Goal: Task Accomplishment & Management: Complete application form

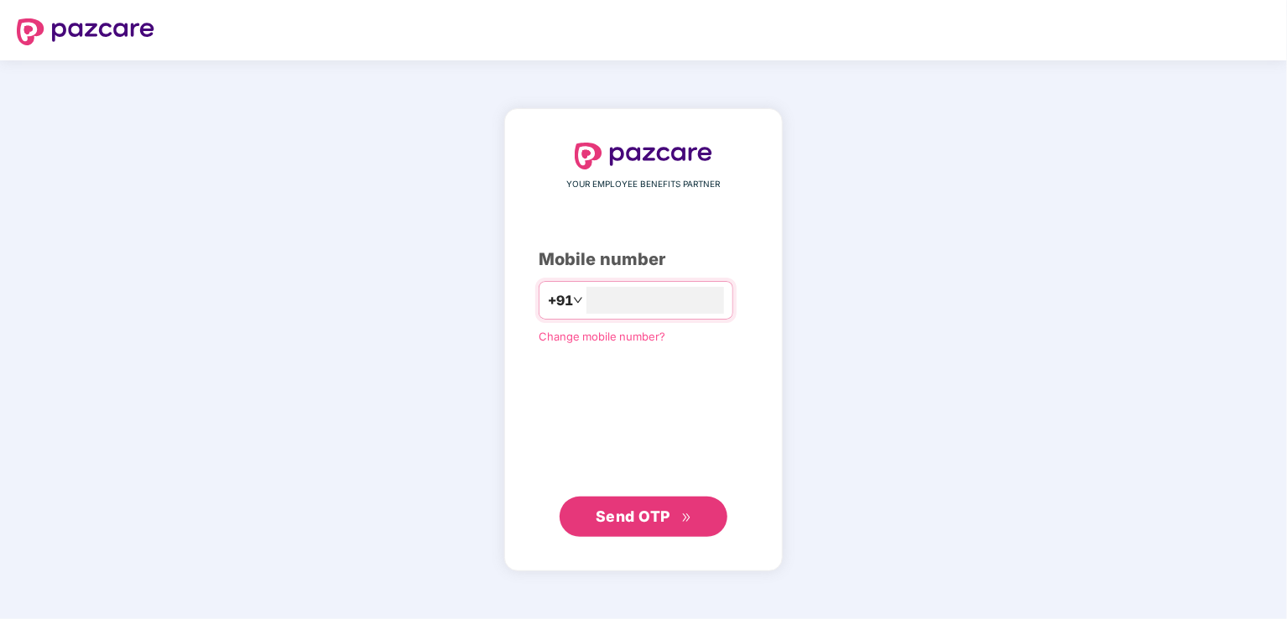
type input "**********"
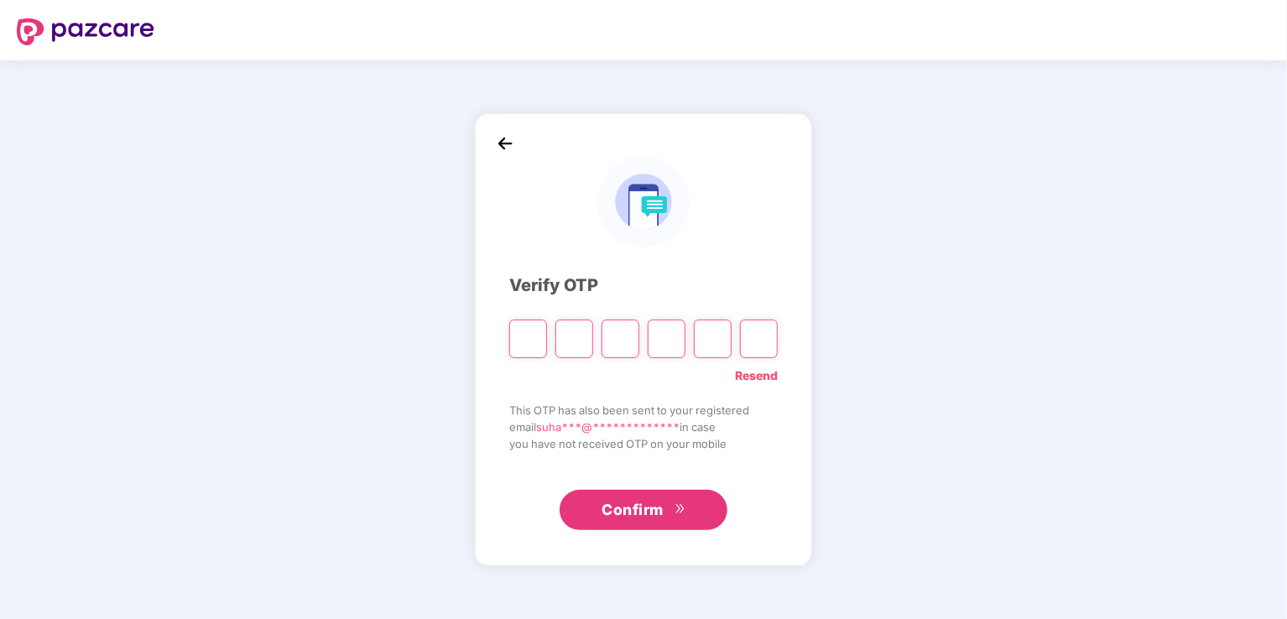
type input "*"
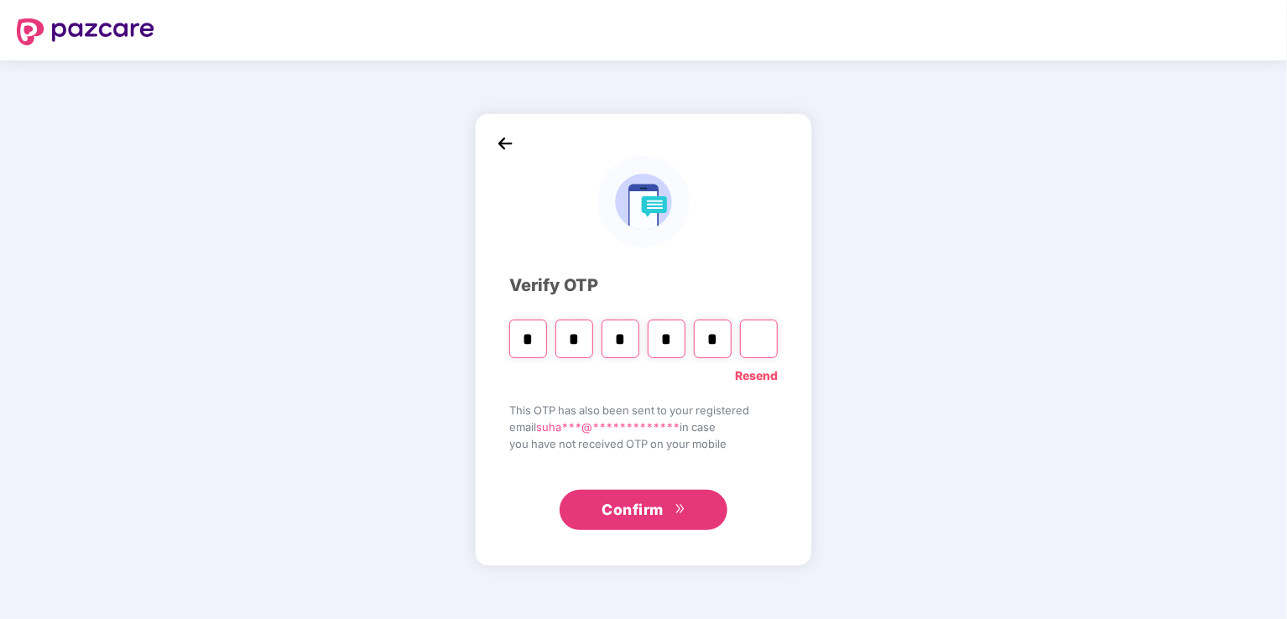
type input "*"
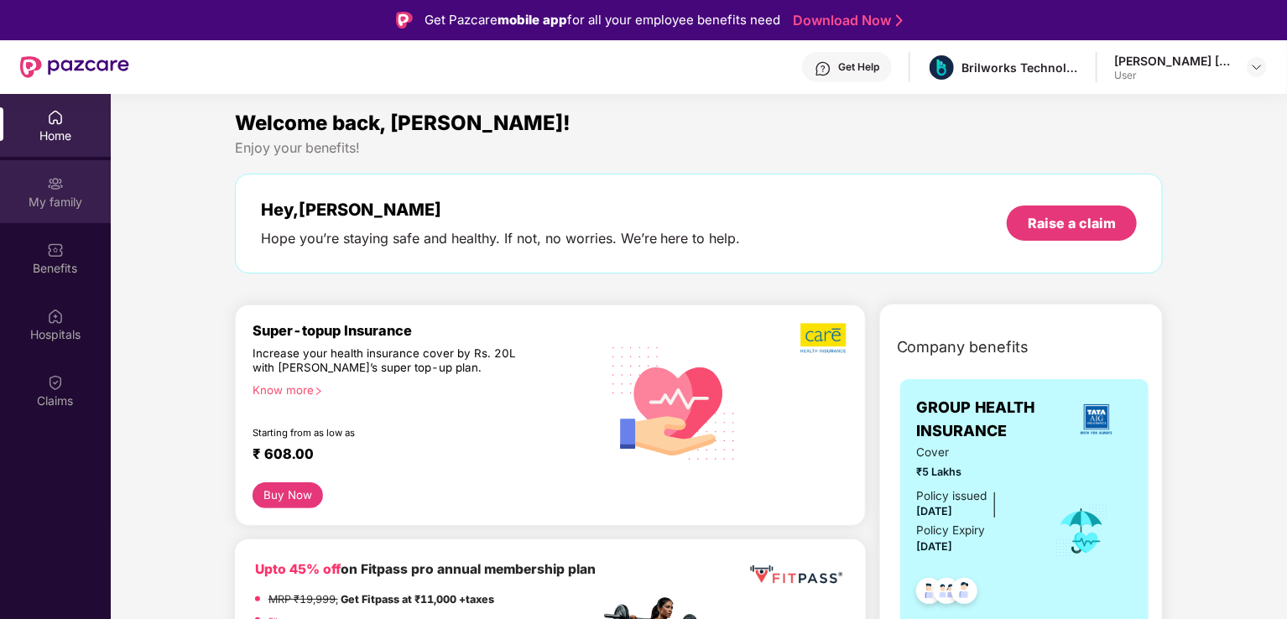
click at [55, 195] on div "My family" at bounding box center [55, 202] width 111 height 17
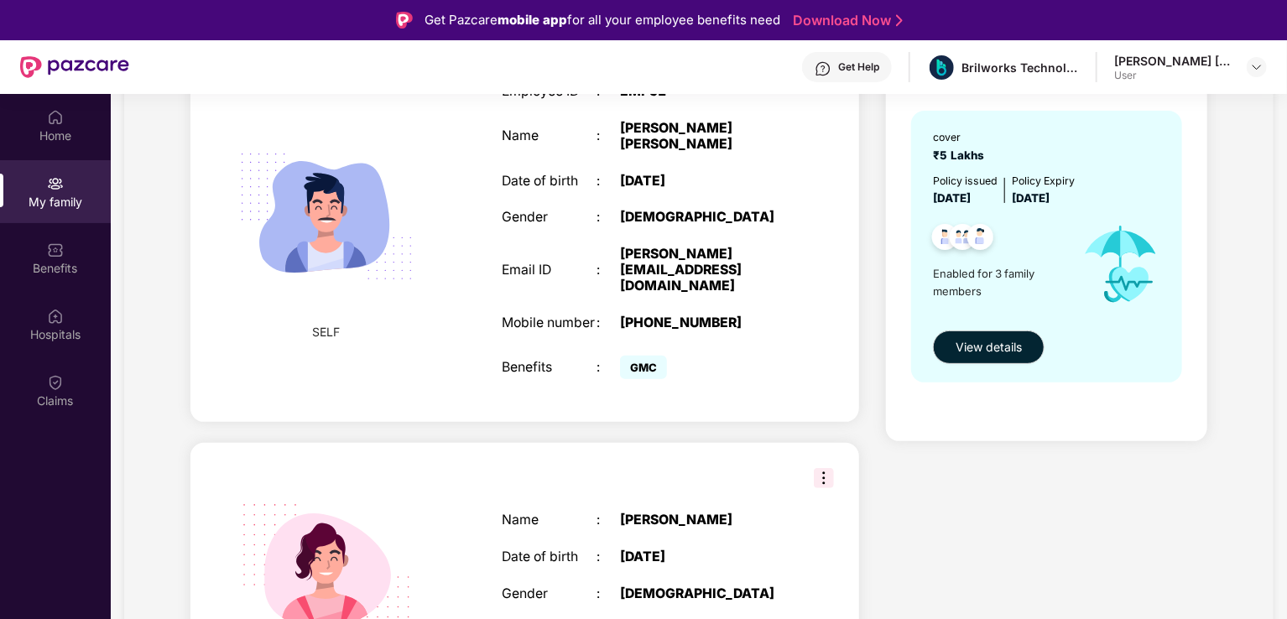
scroll to position [84, 0]
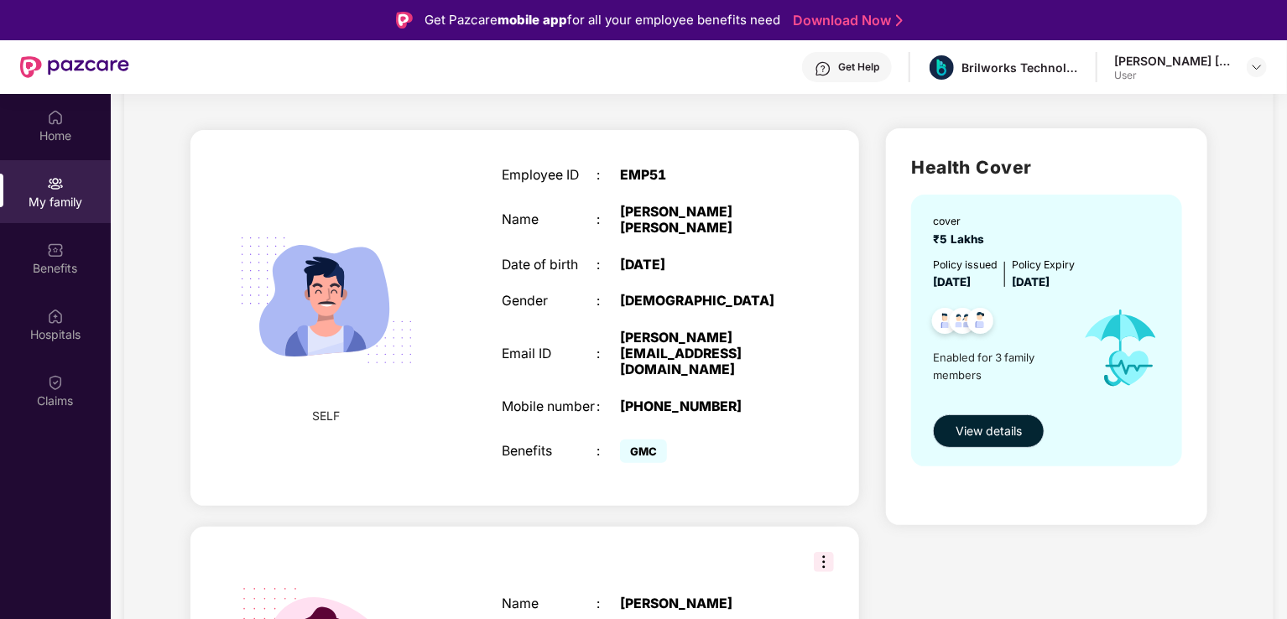
click at [1008, 427] on span "View details" at bounding box center [989, 431] width 66 height 18
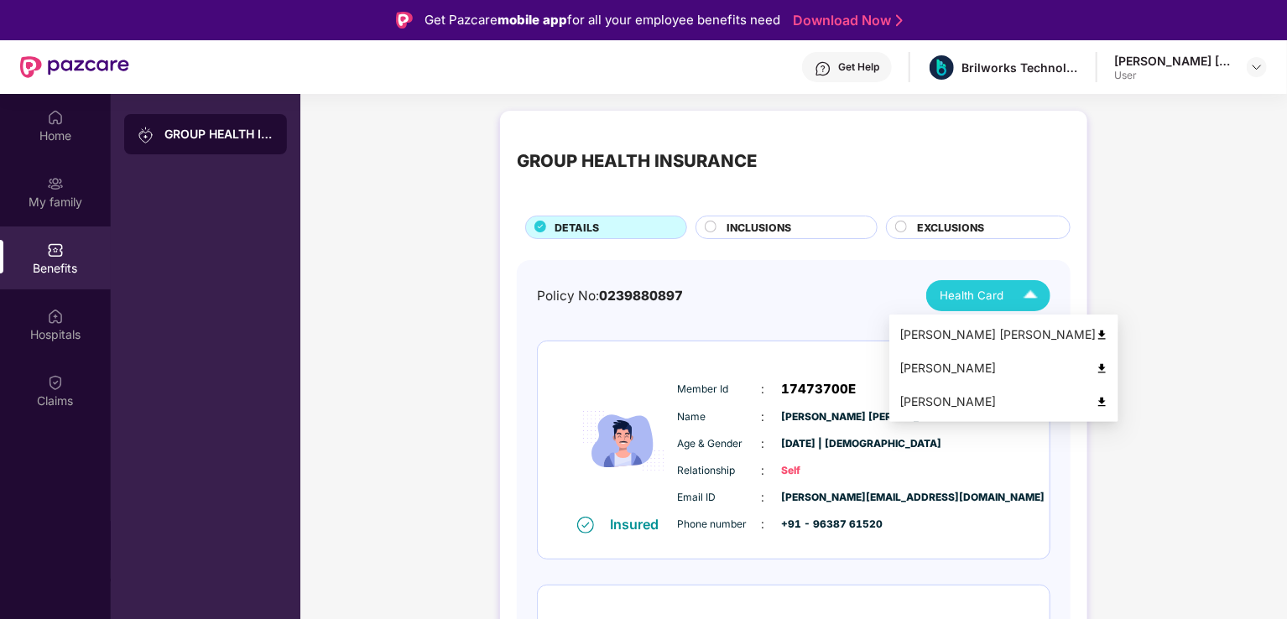
click at [1027, 284] on img at bounding box center [1030, 295] width 29 height 29
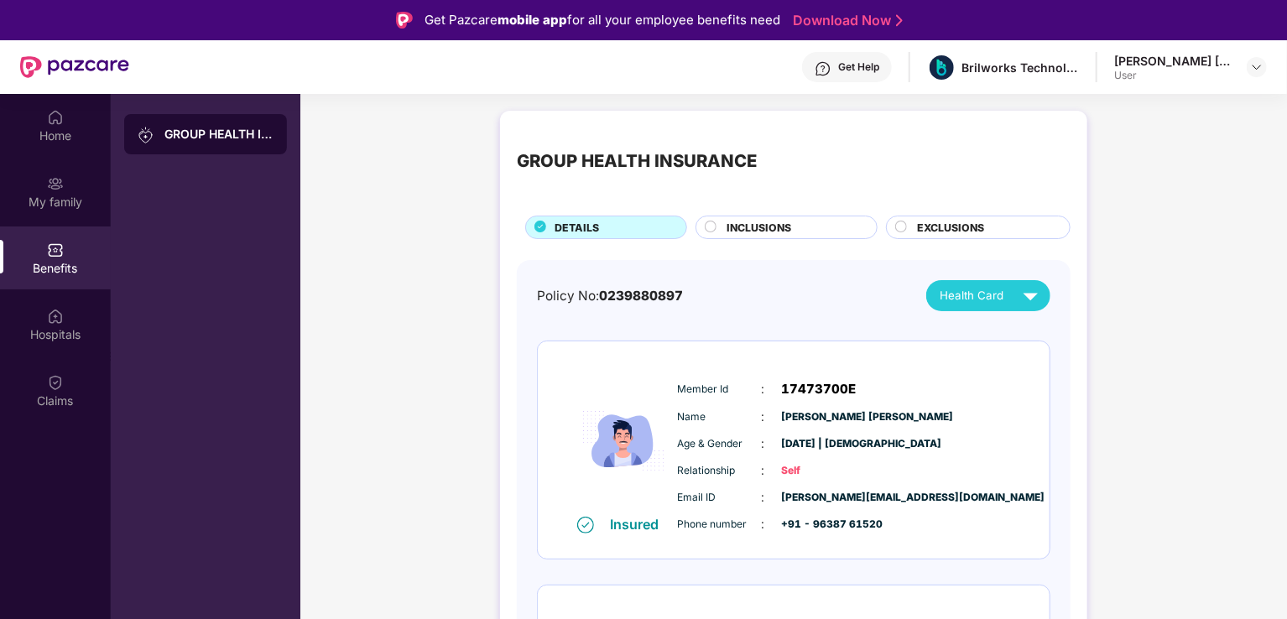
click at [1191, 341] on div "GROUP HEALTH INSURANCE DETAILS INCLUSIONS EXCLUSIONS Policy No: 0239880897 Heal…" at bounding box center [793, 626] width 987 height 1049
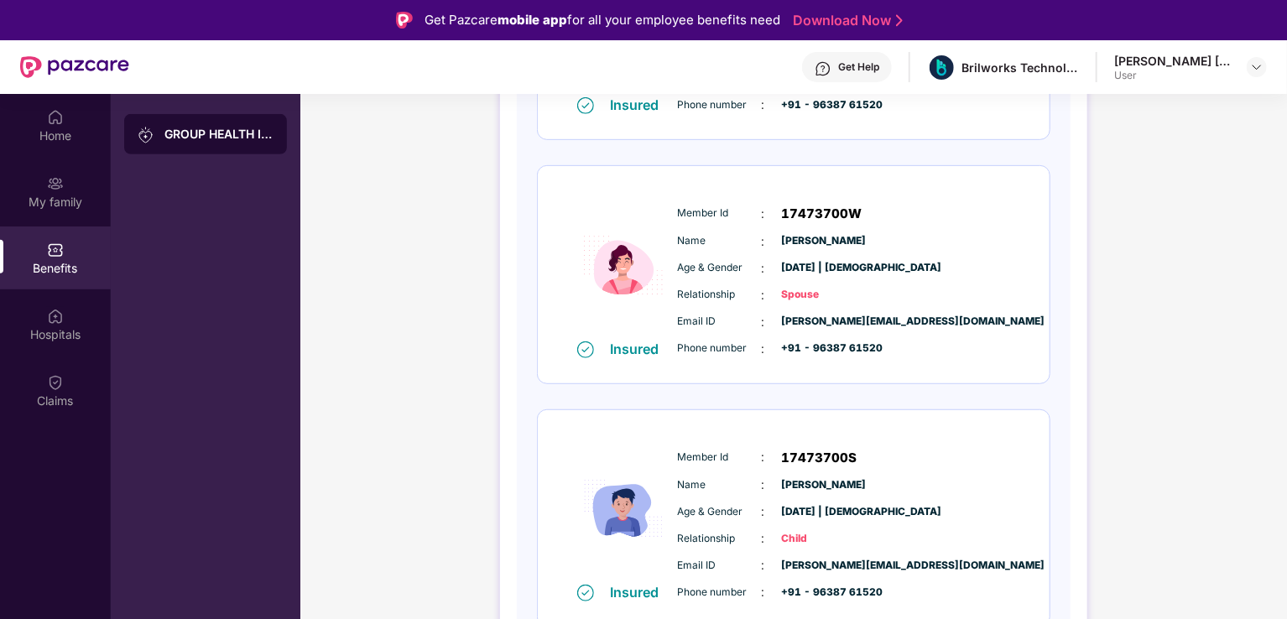
scroll to position [436, 0]
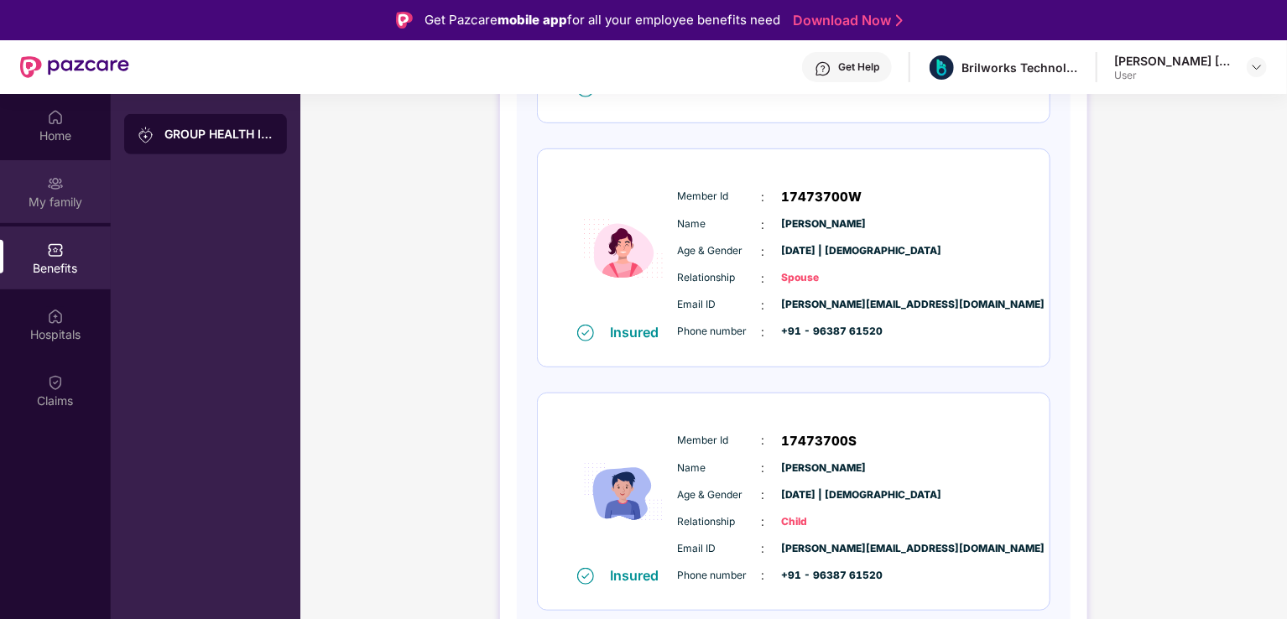
click at [58, 190] on img at bounding box center [55, 183] width 17 height 17
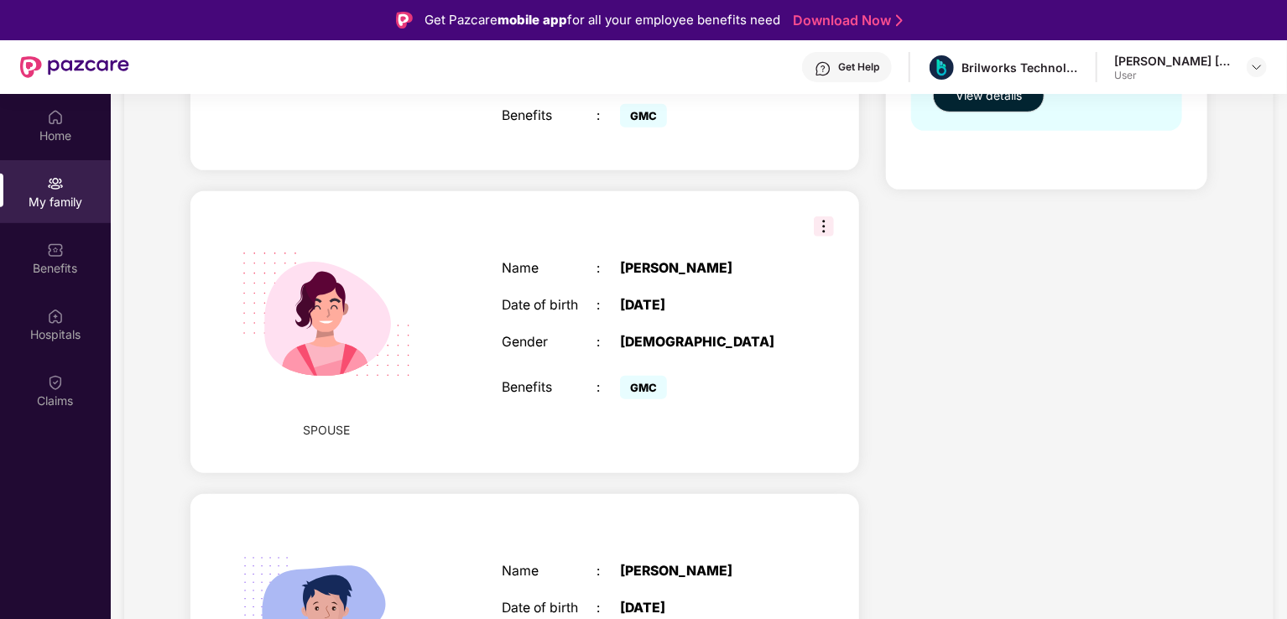
scroll to position [520, 0]
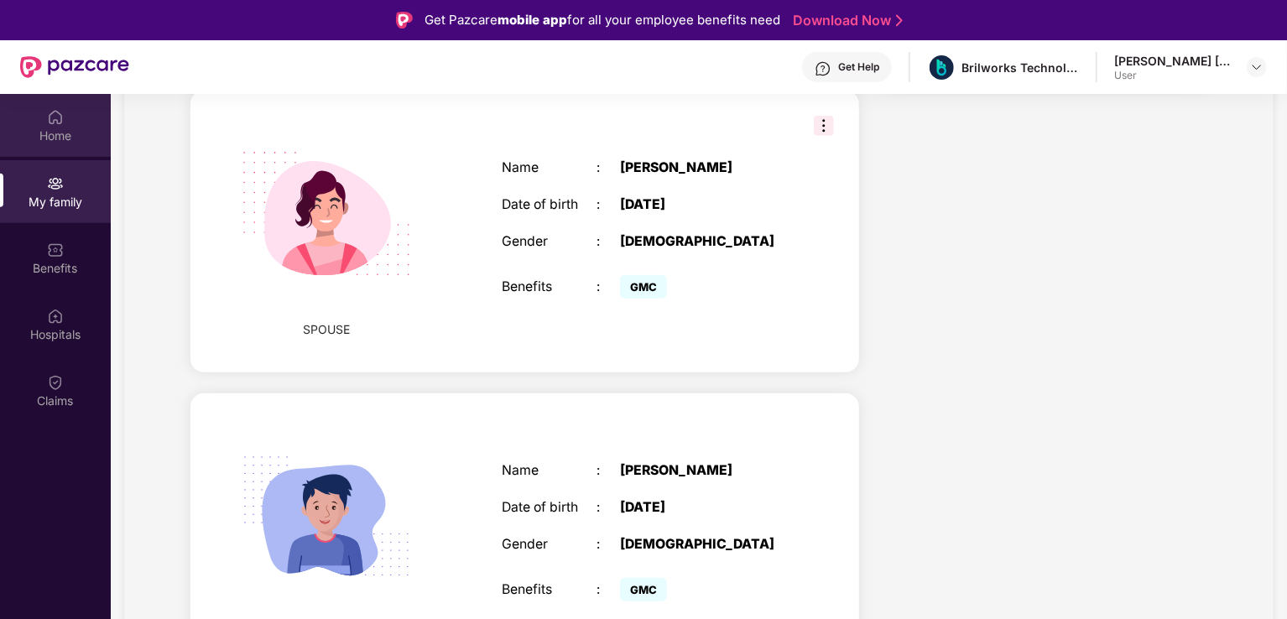
click at [60, 118] on img at bounding box center [55, 117] width 17 height 17
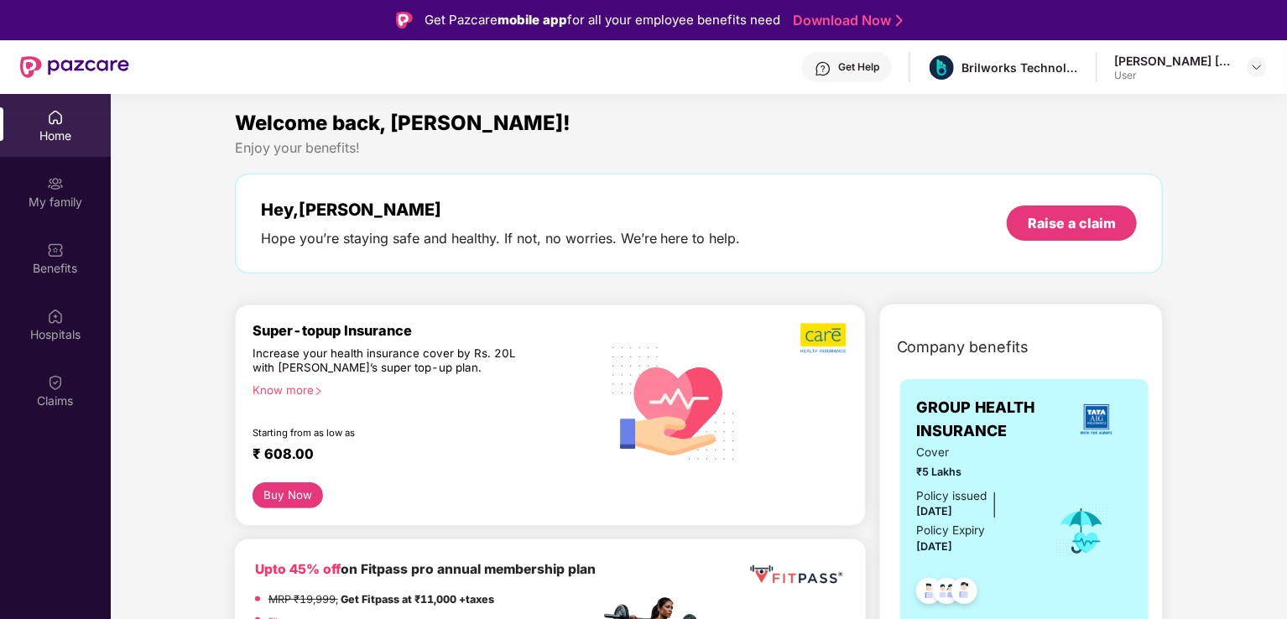
click at [848, 189] on div "Hey, [PERSON_NAME] Hope you’re staying safe and healthy. If not, no worries. We…" at bounding box center [699, 224] width 929 height 100
click at [52, 196] on div "My family" at bounding box center [55, 202] width 111 height 17
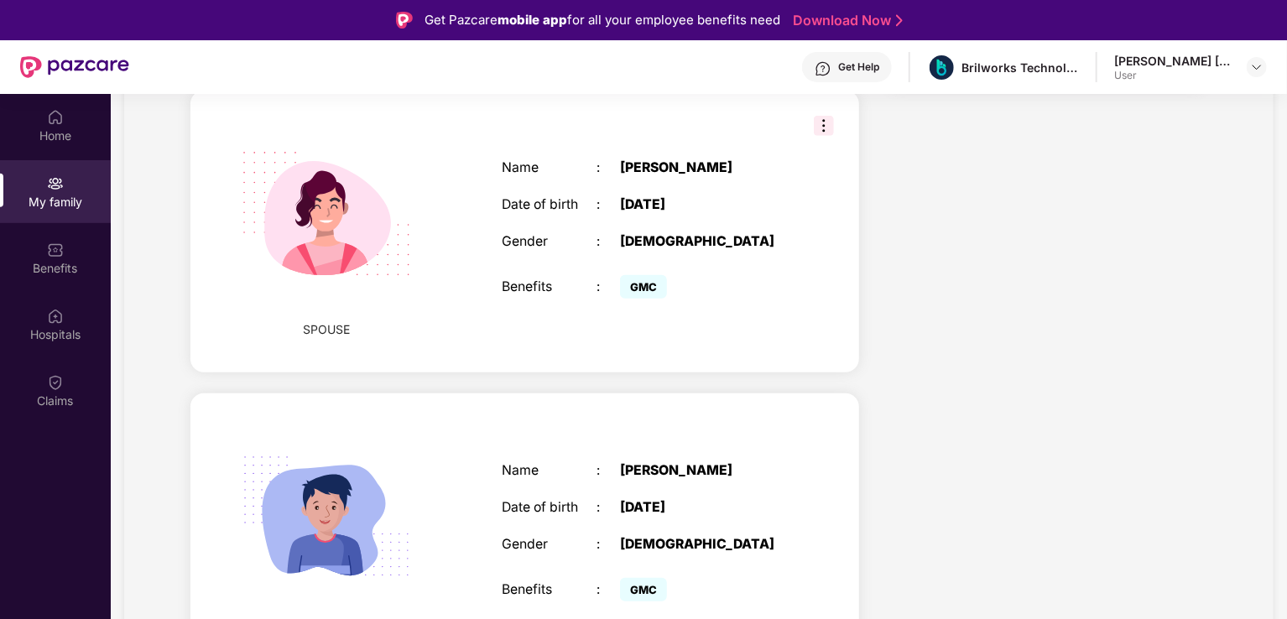
scroll to position [352, 0]
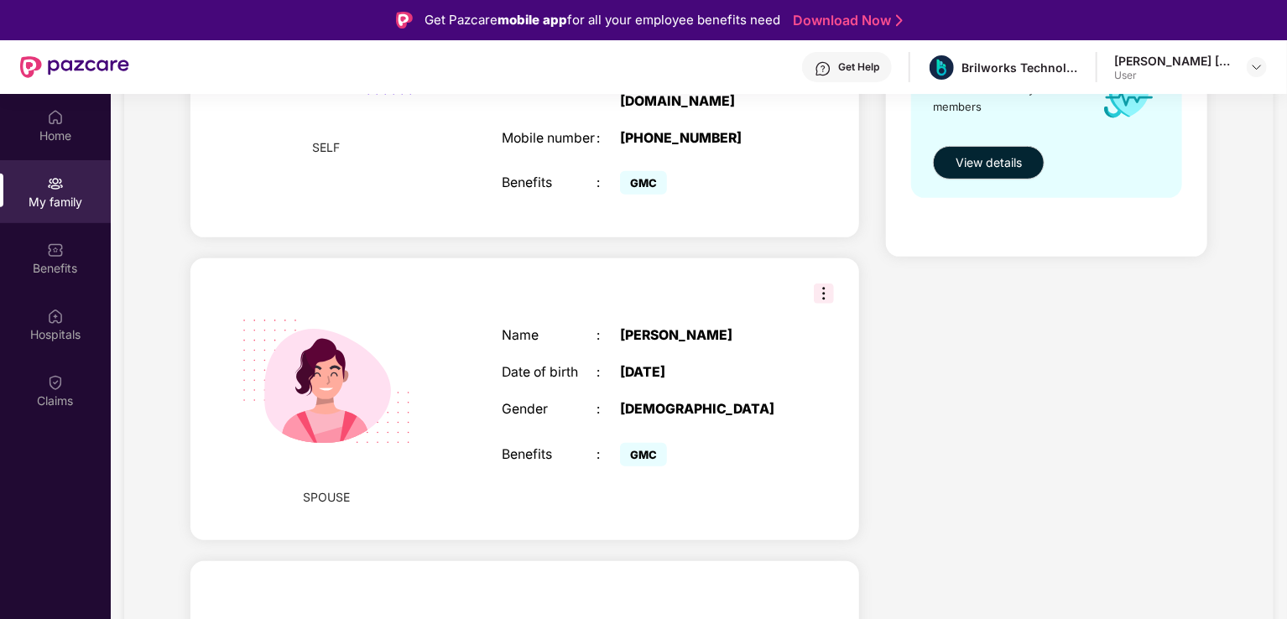
click at [822, 284] on img at bounding box center [824, 294] width 20 height 20
click at [983, 386] on div "Health Cover cover ₹5 Lakhs Policy issued [DATE] Policy Expiry [DATE] Enabled f…" at bounding box center [1047, 355] width 348 height 1018
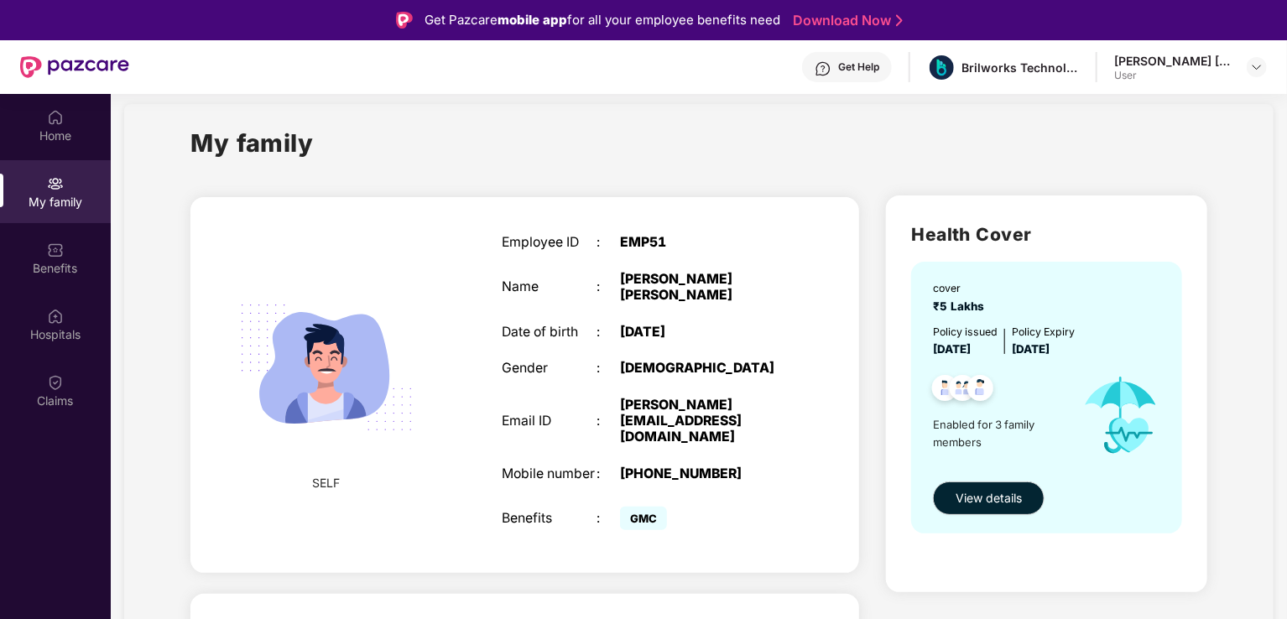
scroll to position [0, 0]
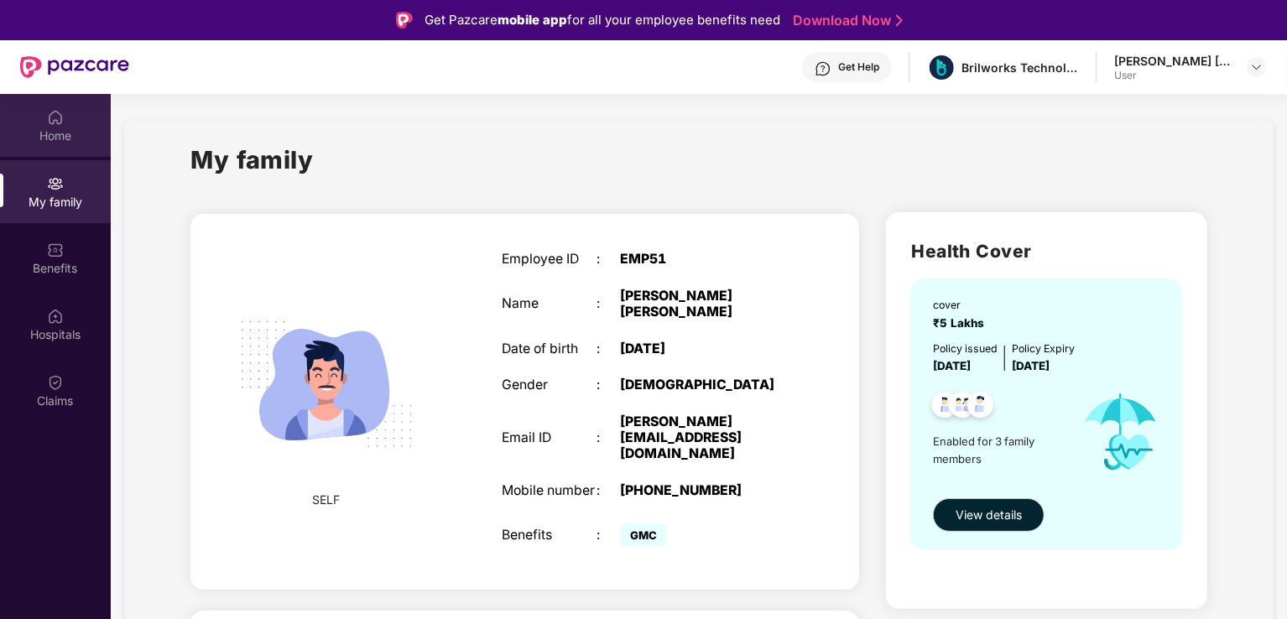
click at [69, 128] on div "Home" at bounding box center [55, 136] width 111 height 17
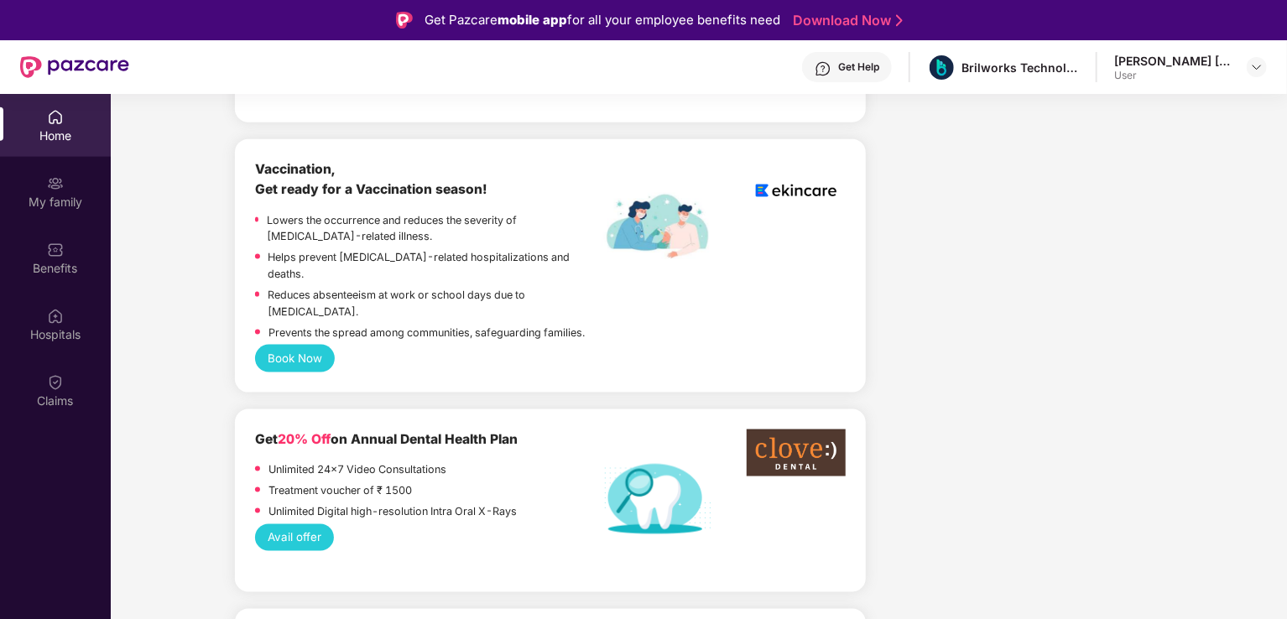
scroll to position [1175, 0]
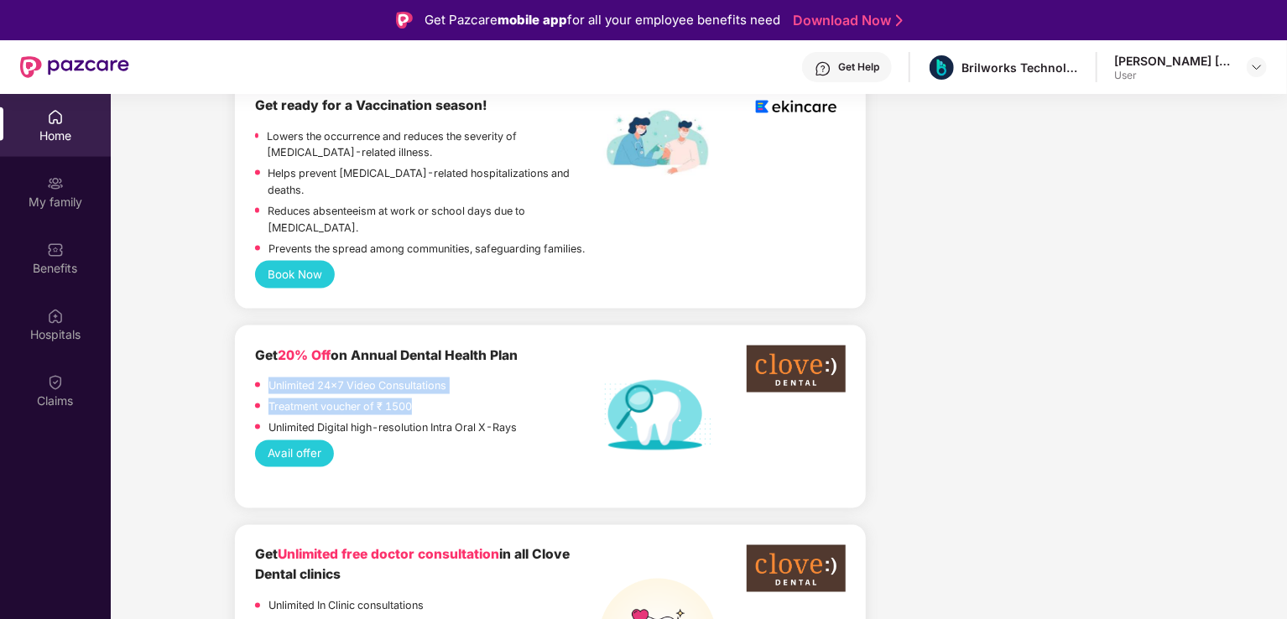
drag, startPoint x: 272, startPoint y: 347, endPoint x: 544, endPoint y: 363, distance: 272.4
click at [544, 378] on div "Unlimited 24x7 Video Consultations Treatment voucher of ₹ 1500 Unlimited Digita…" at bounding box center [427, 409] width 345 height 62
click at [477, 420] on p "Unlimited Digital high-resolution Intra Oral X-Rays" at bounding box center [392, 428] width 248 height 17
drag, startPoint x: 278, startPoint y: 352, endPoint x: 548, endPoint y: 352, distance: 270.2
click at [548, 399] on div "Treatment voucher of ₹ 1500" at bounding box center [427, 409] width 345 height 21
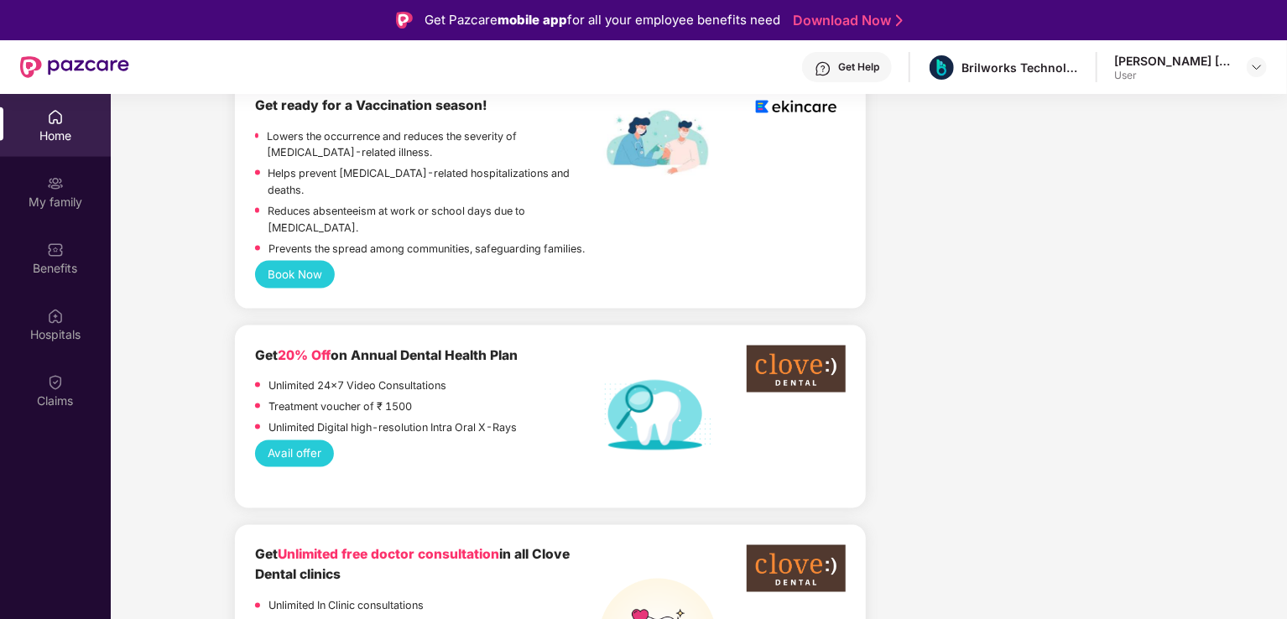
click at [557, 420] on div "Unlimited Digital high-resolution Intra Oral X-Rays" at bounding box center [427, 430] width 345 height 21
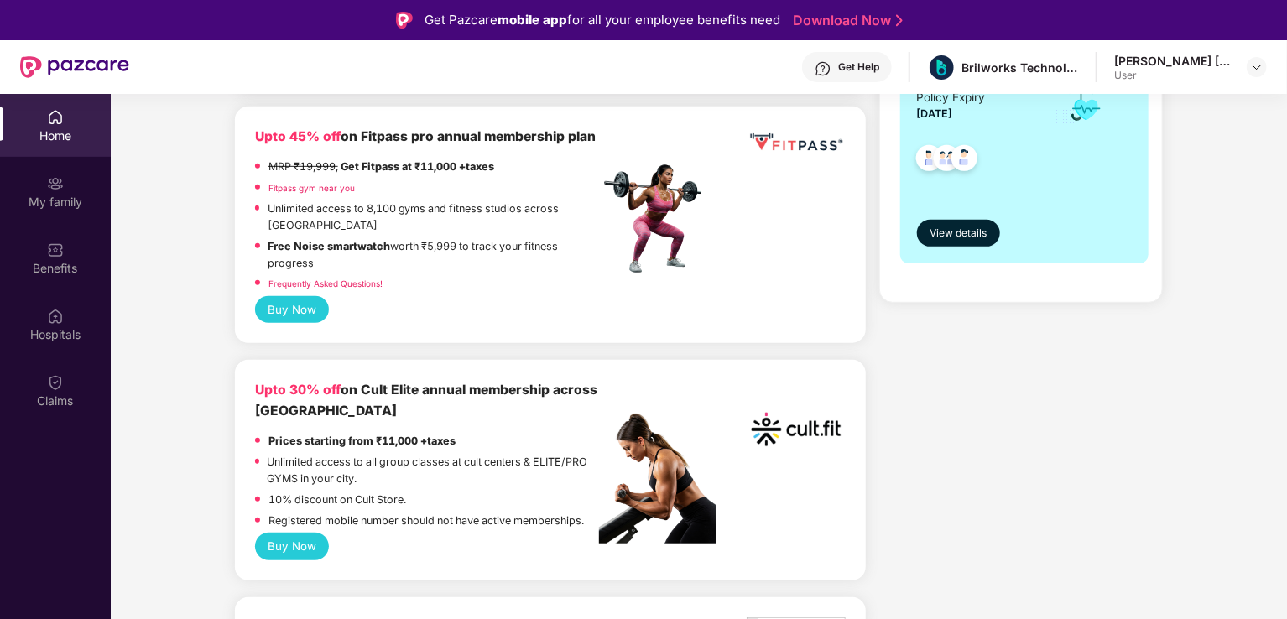
scroll to position [0, 0]
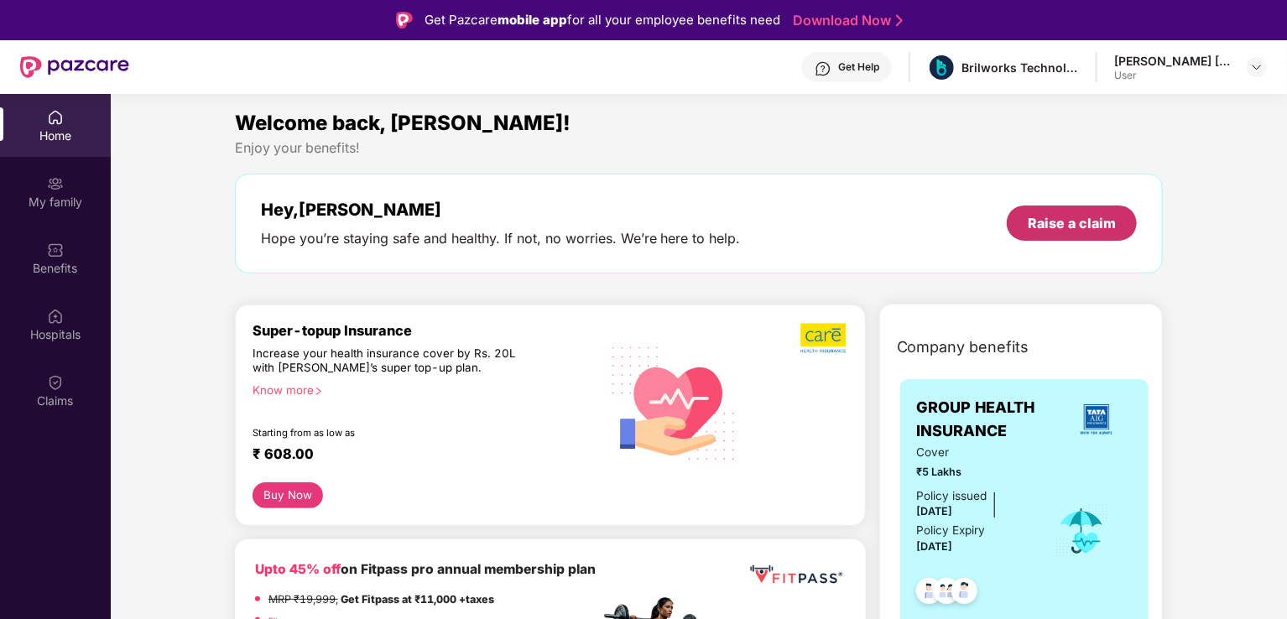
click at [1036, 226] on div "Raise a claim" at bounding box center [1072, 223] width 88 height 18
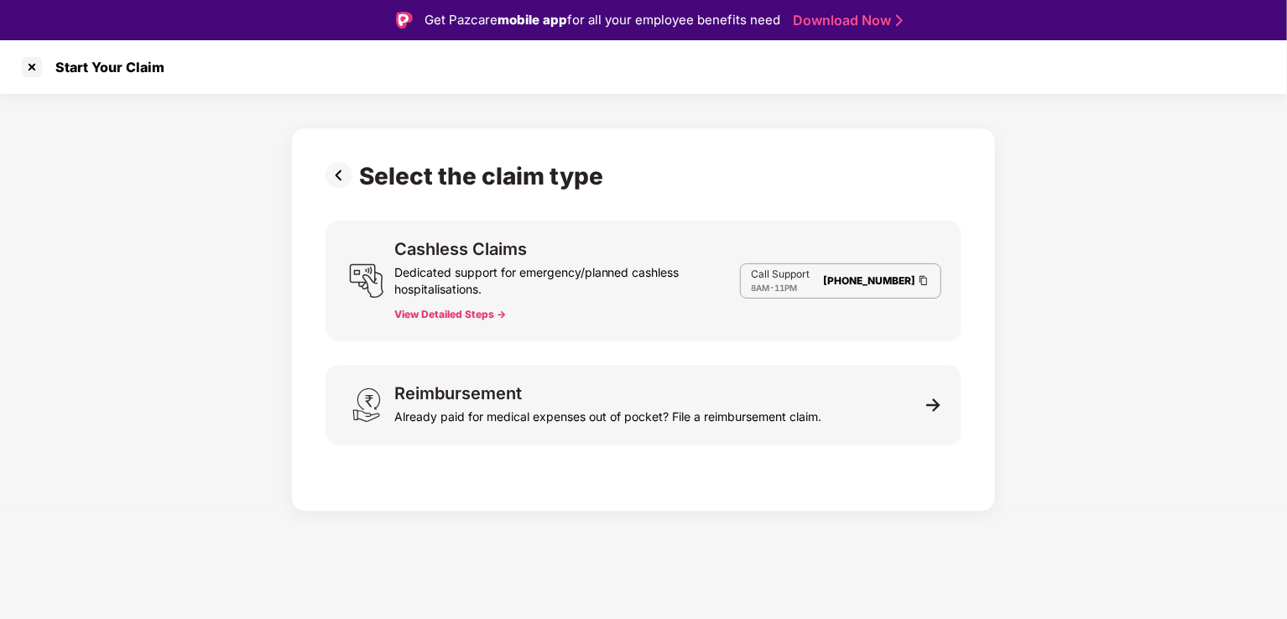
click at [460, 314] on button "View Detailed Steps ->" at bounding box center [450, 314] width 112 height 13
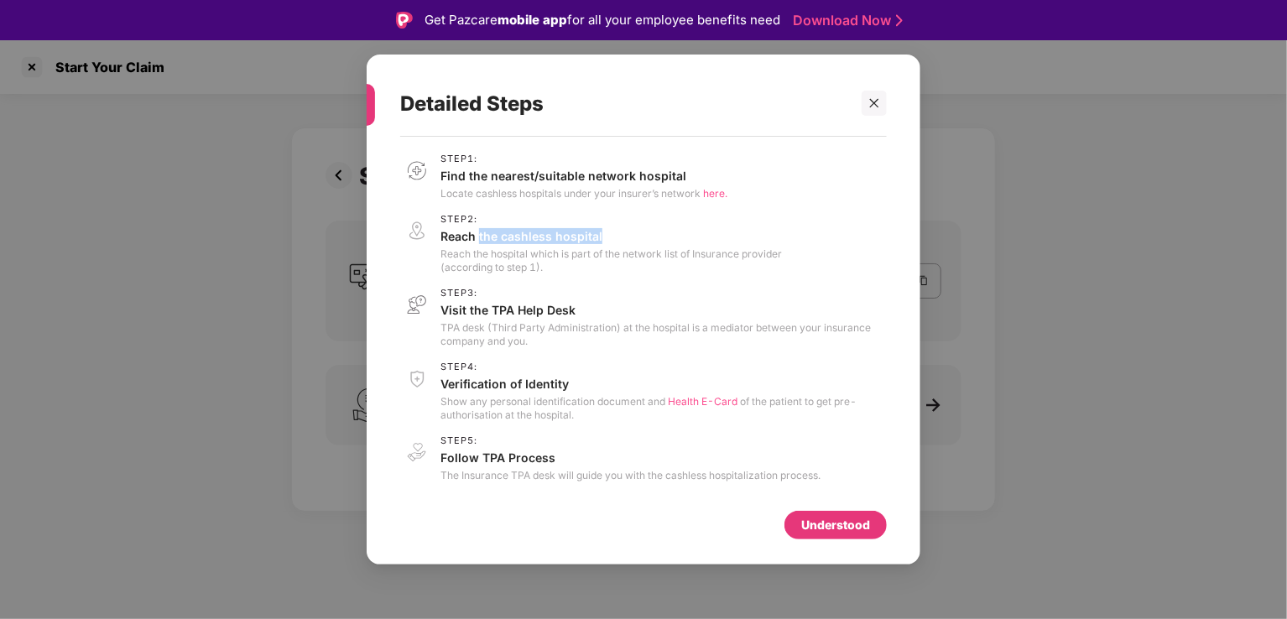
drag, startPoint x: 586, startPoint y: 240, endPoint x: 659, endPoint y: 240, distance: 72.2
click at [659, 240] on p "Reach the cashless hospital" at bounding box center [610, 236] width 341 height 16
click at [581, 262] on p "Reach the hospital which is part of the network list of Insurance provider (acc…" at bounding box center [610, 261] width 341 height 27
drag, startPoint x: 480, startPoint y: 305, endPoint x: 602, endPoint y: 305, distance: 122.5
click at [602, 305] on p "Visit the TPA Help Desk" at bounding box center [663, 310] width 446 height 16
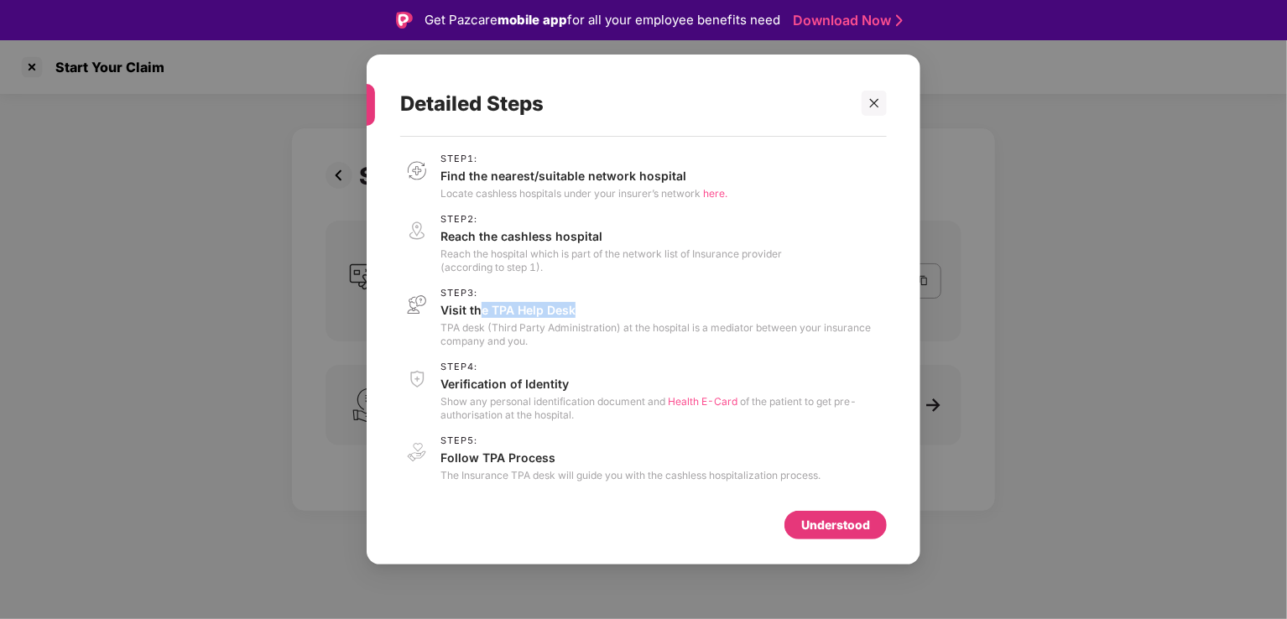
click at [603, 305] on p "Visit the TPA Help Desk" at bounding box center [663, 310] width 446 height 16
drag, startPoint x: 440, startPoint y: 384, endPoint x: 607, endPoint y: 394, distance: 167.2
click at [607, 394] on div "Step 4 : Verification of Identity Show any personal identification document and…" at bounding box center [663, 392] width 446 height 60
click at [622, 414] on p "Show any personal identification document and Health E-Card of the patient to g…" at bounding box center [663, 408] width 446 height 27
drag, startPoint x: 451, startPoint y: 410, endPoint x: 630, endPoint y: 414, distance: 178.7
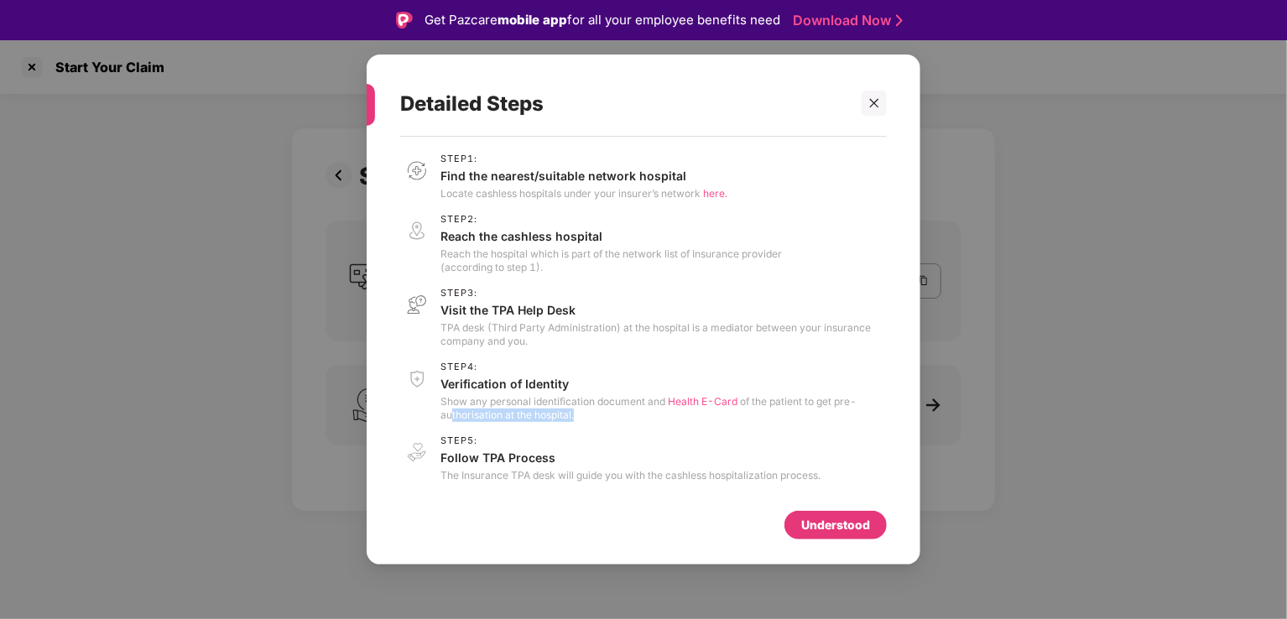
click at [630, 414] on p "Show any personal identification document and Health E-Card of the patient to g…" at bounding box center [663, 408] width 446 height 27
click at [633, 414] on p "Show any personal identification document and Health E-Card of the patient to g…" at bounding box center [663, 408] width 446 height 27
drag, startPoint x: 772, startPoint y: 397, endPoint x: 581, endPoint y: 412, distance: 191.9
click at [581, 412] on p "Show any personal identification document and Health E-Card of the patient to g…" at bounding box center [663, 408] width 446 height 27
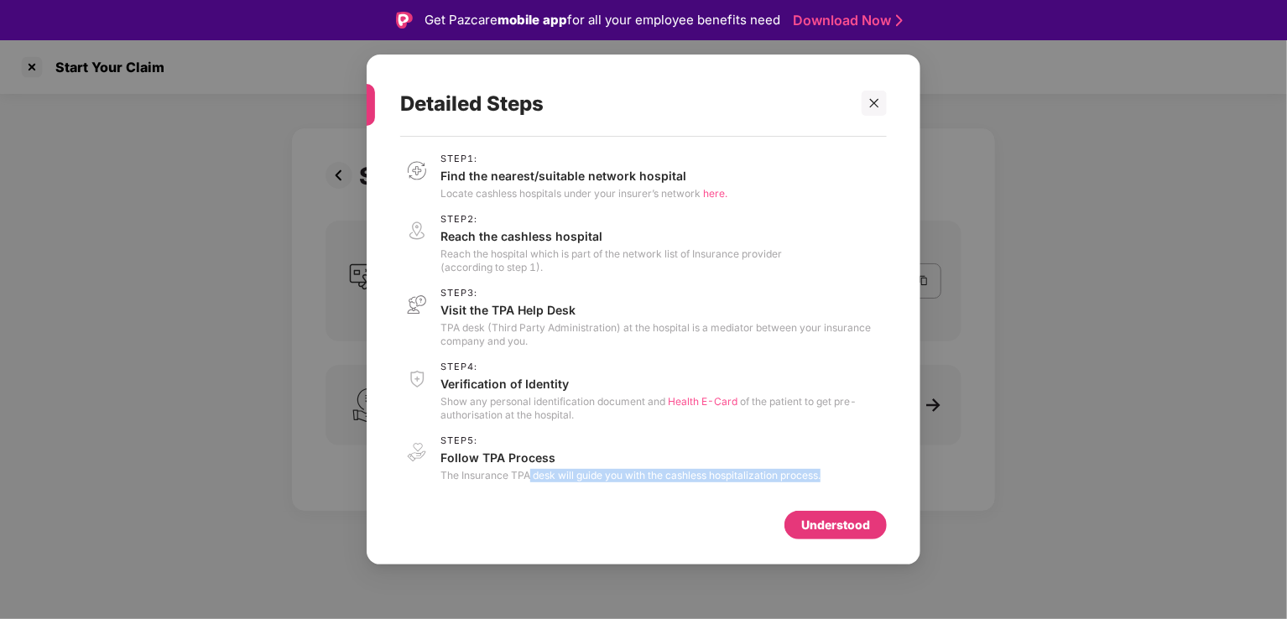
drag, startPoint x: 531, startPoint y: 470, endPoint x: 863, endPoint y: 498, distance: 332.6
click at [863, 498] on div "Step 1 : Find the nearest/suitable network hospital Locate cashless hospitals u…" at bounding box center [643, 323] width 487 height 357
click at [853, 476] on div "Step 5 : Follow TPA Process The Insurance TPA desk will guide you with the cash…" at bounding box center [643, 458] width 487 height 47
click at [868, 96] on div at bounding box center [874, 103] width 25 height 25
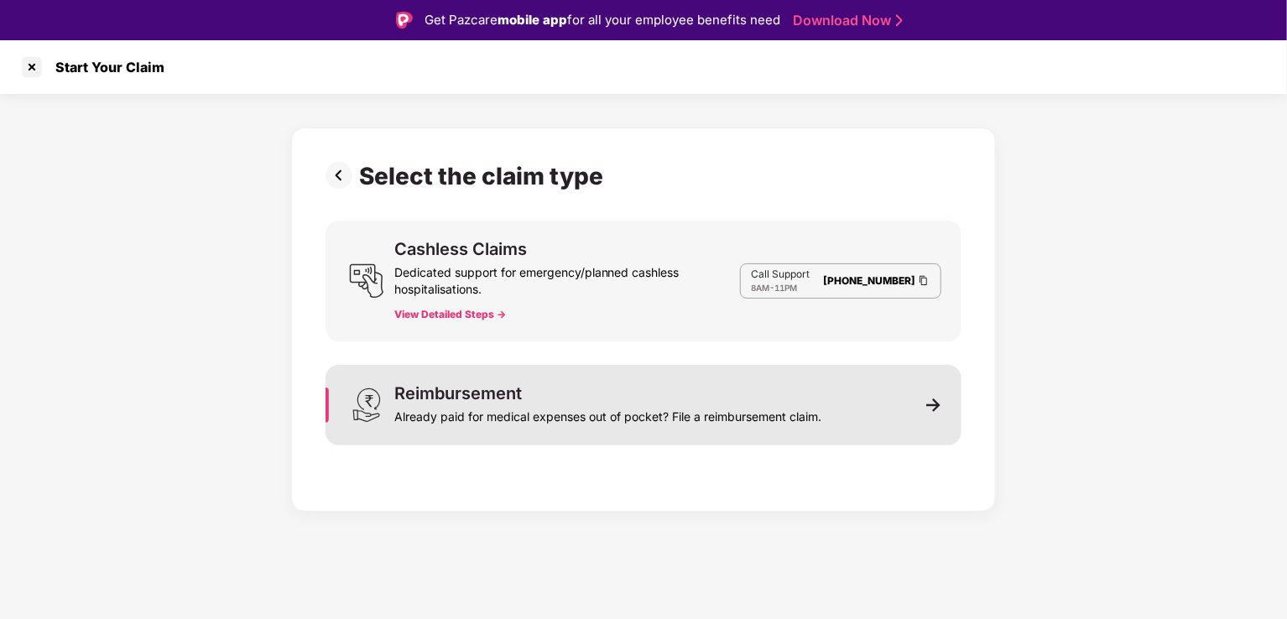
click at [544, 403] on div "Already paid for medical expenses out of pocket? File a reimbursement claim." at bounding box center [607, 413] width 427 height 23
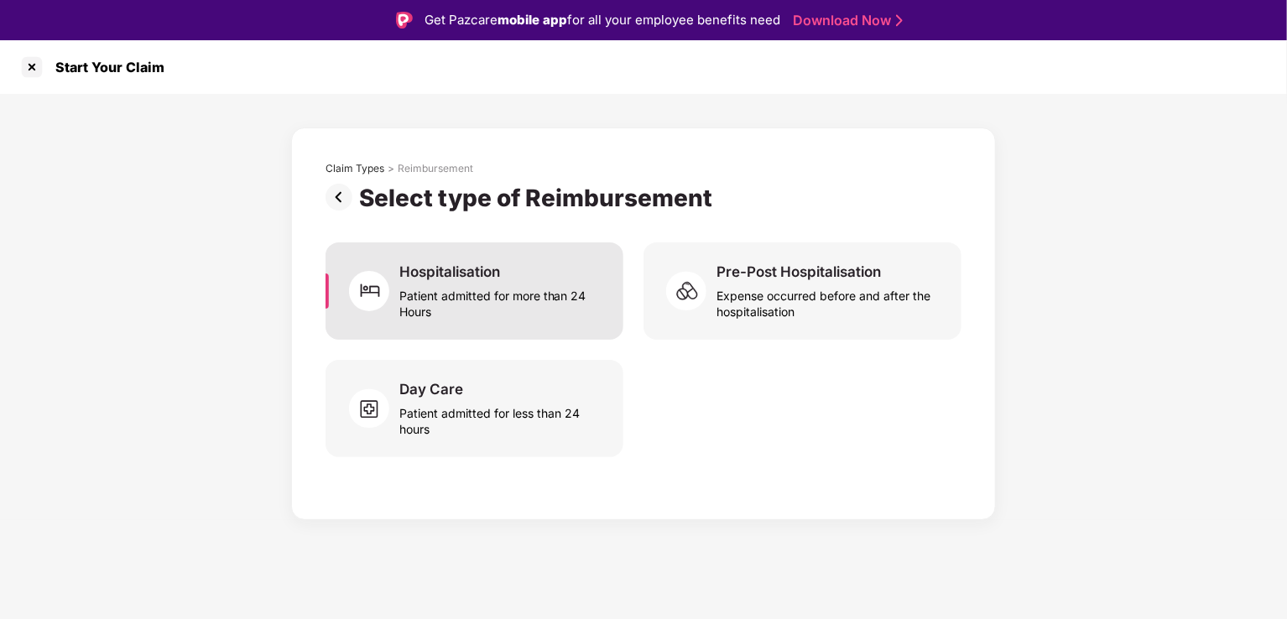
click at [519, 289] on div "Patient admitted for more than 24 Hours" at bounding box center [501, 300] width 204 height 39
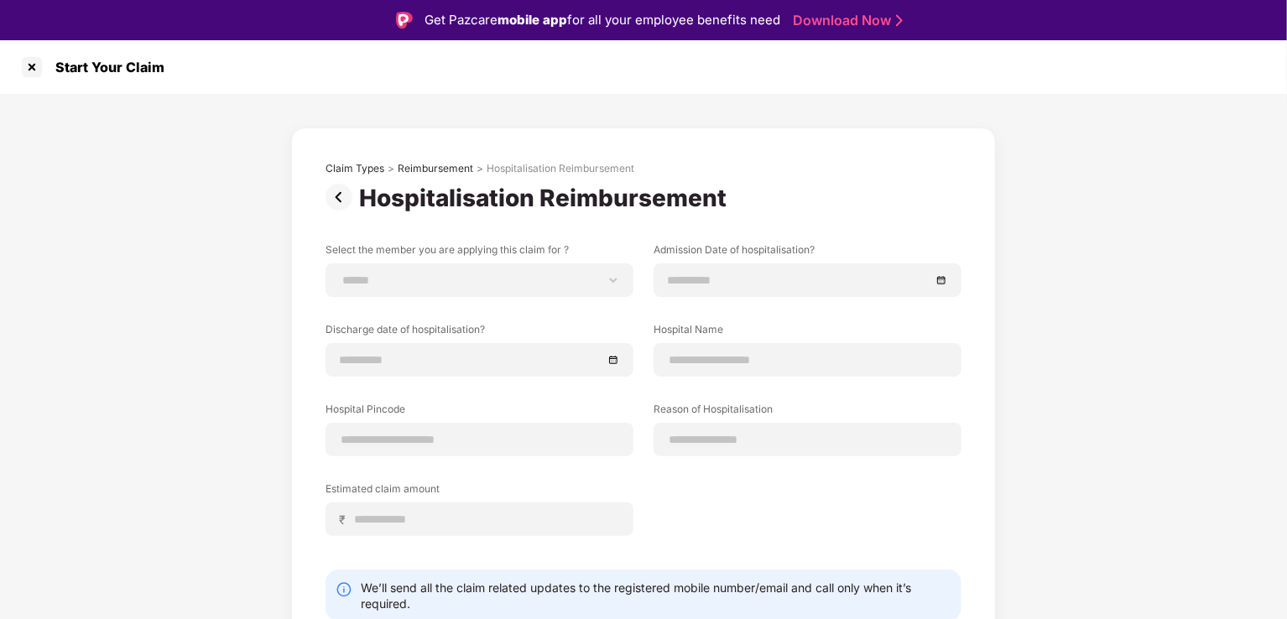
scroll to position [65, 0]
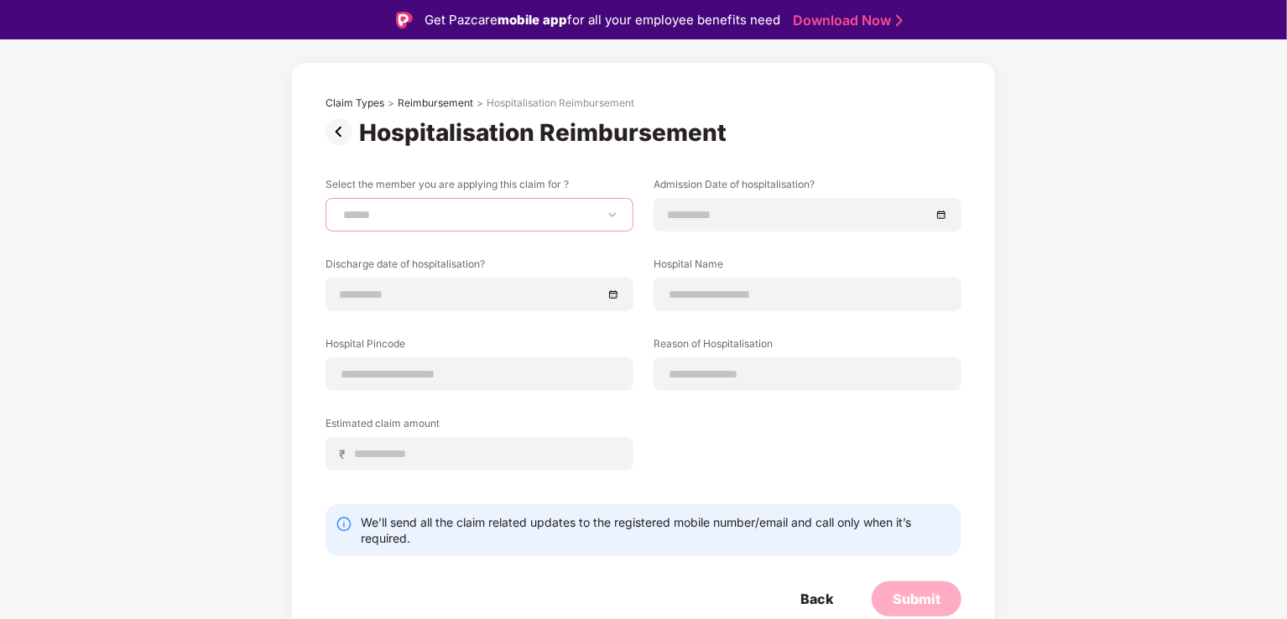
click at [386, 209] on select "**********" at bounding box center [479, 214] width 279 height 13
select select "**********"
click at [340, 208] on select "**********" at bounding box center [479, 214] width 279 height 13
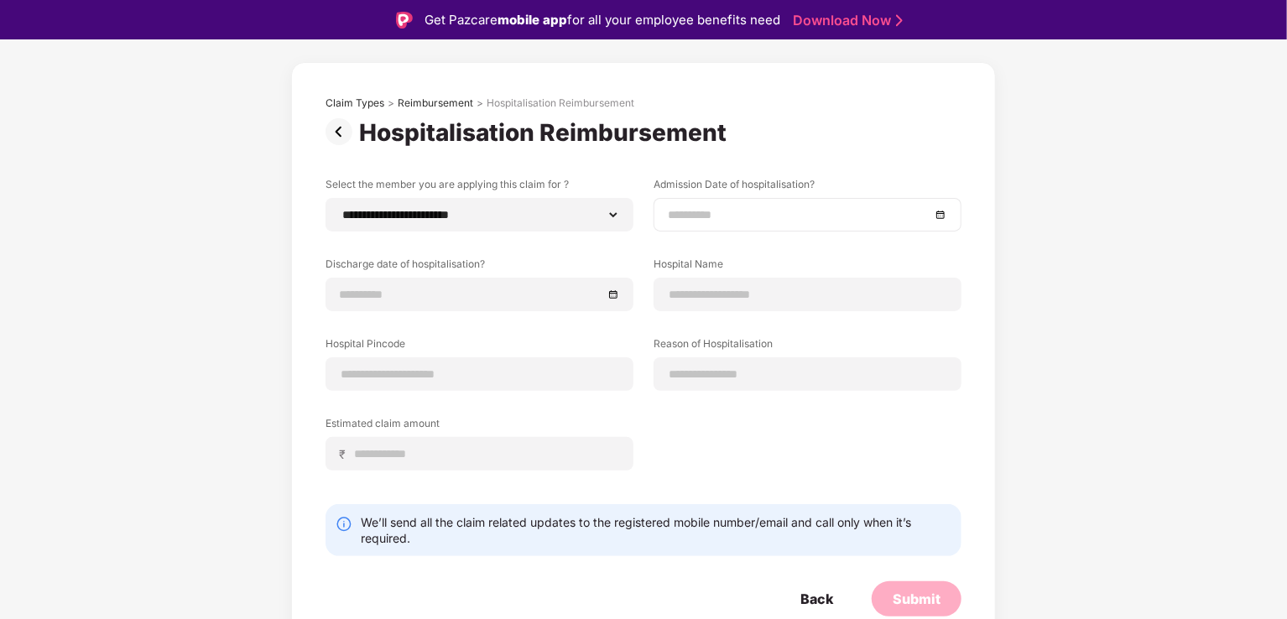
click at [756, 210] on input at bounding box center [799, 215] width 263 height 18
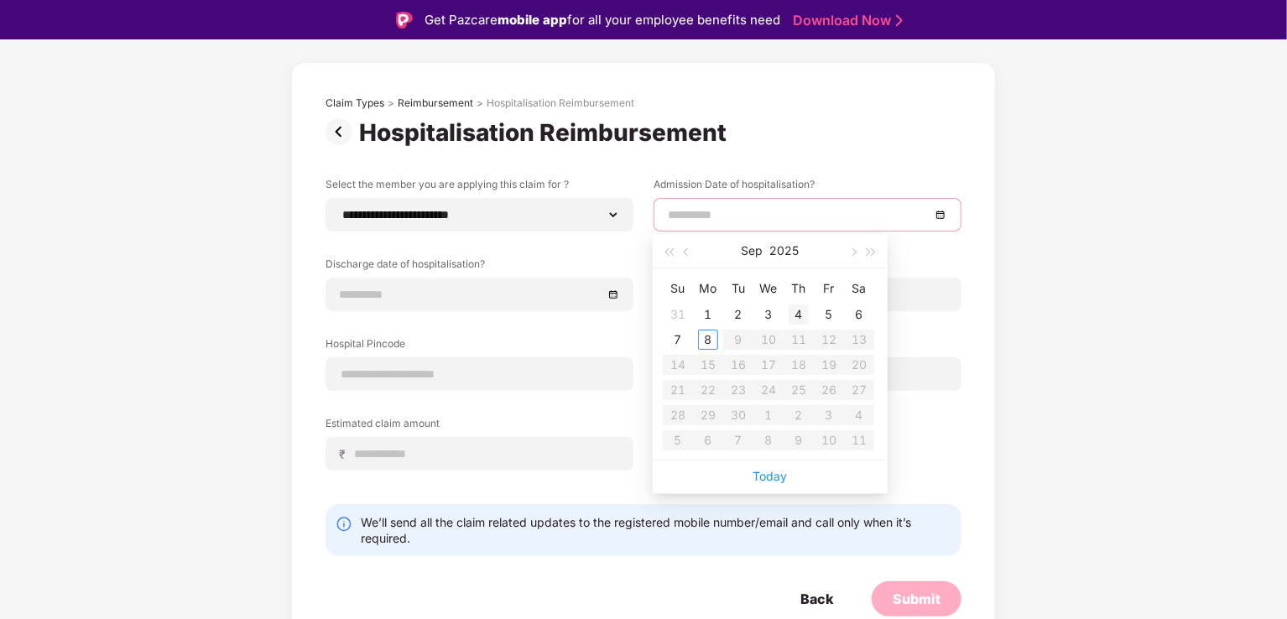
type input "**********"
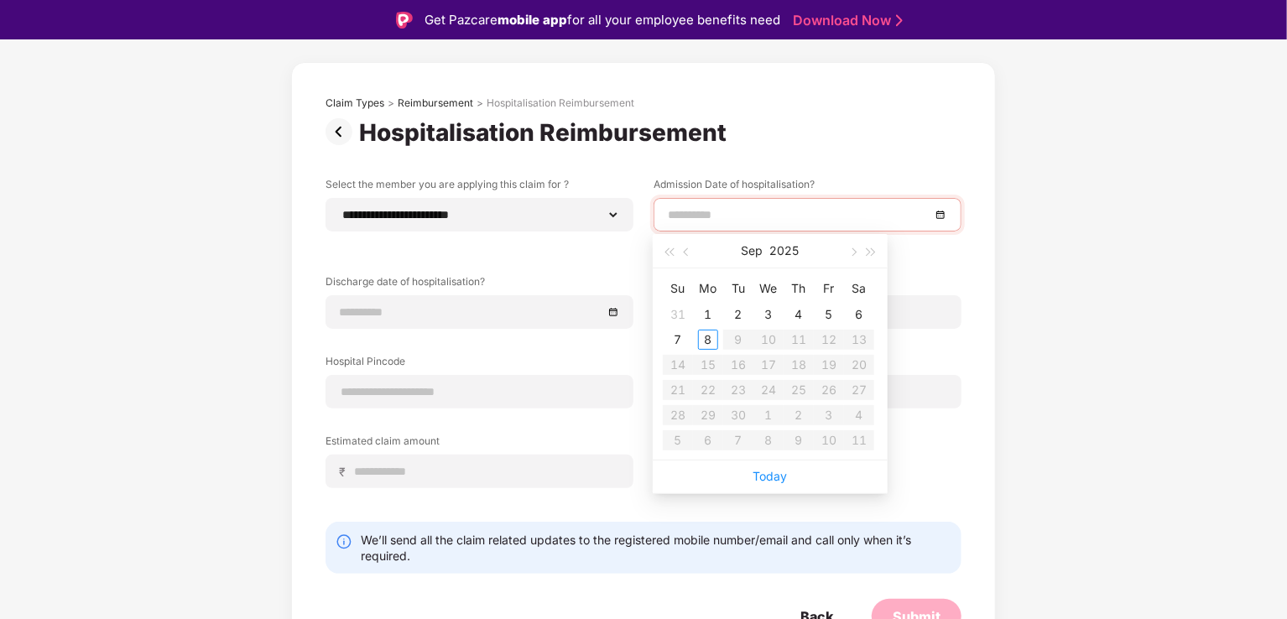
click at [1168, 379] on div "**********" at bounding box center [643, 353] width 1287 height 649
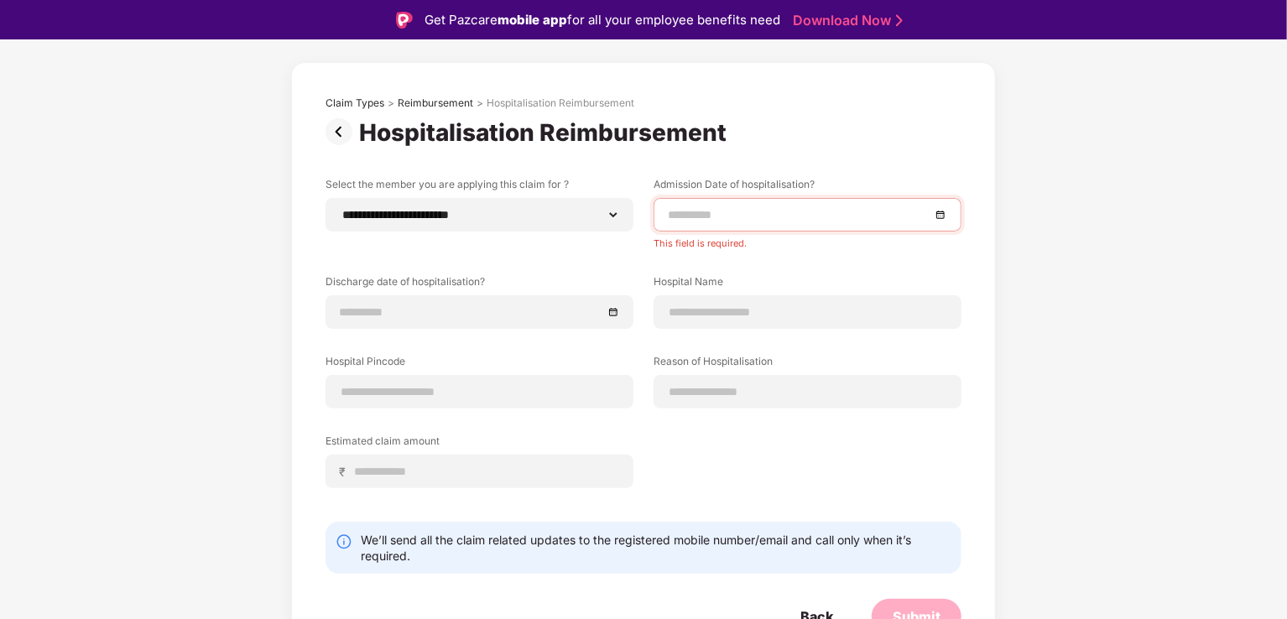
scroll to position [83, 0]
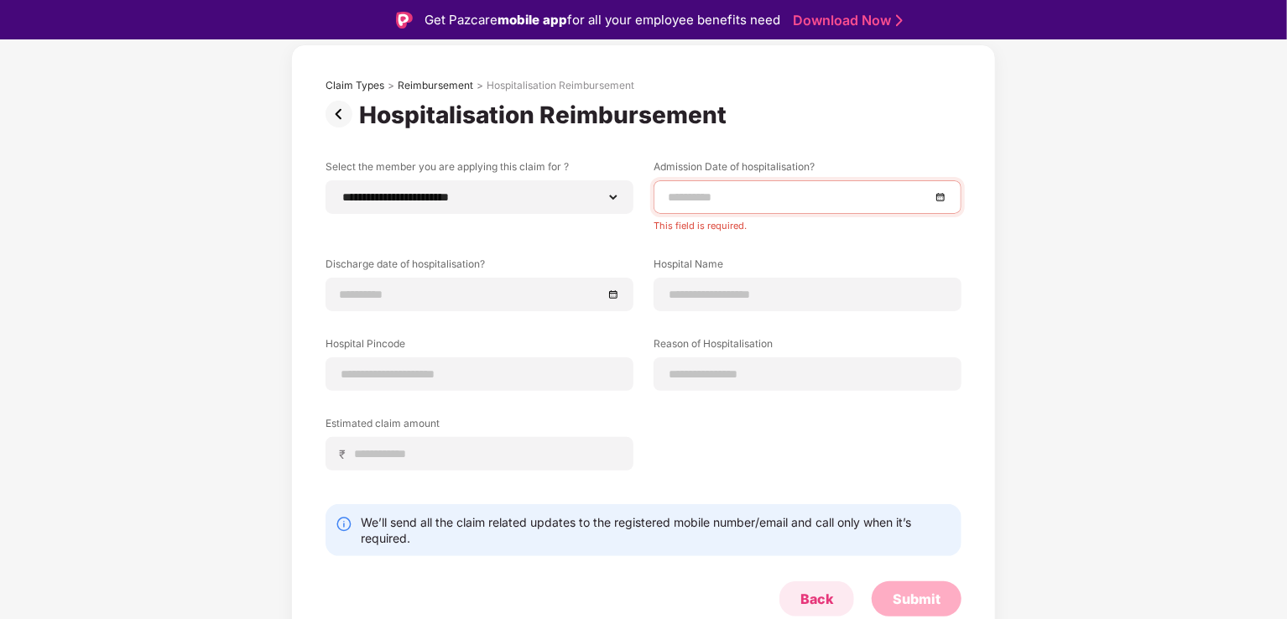
click at [811, 601] on div "Back" at bounding box center [816, 599] width 33 height 18
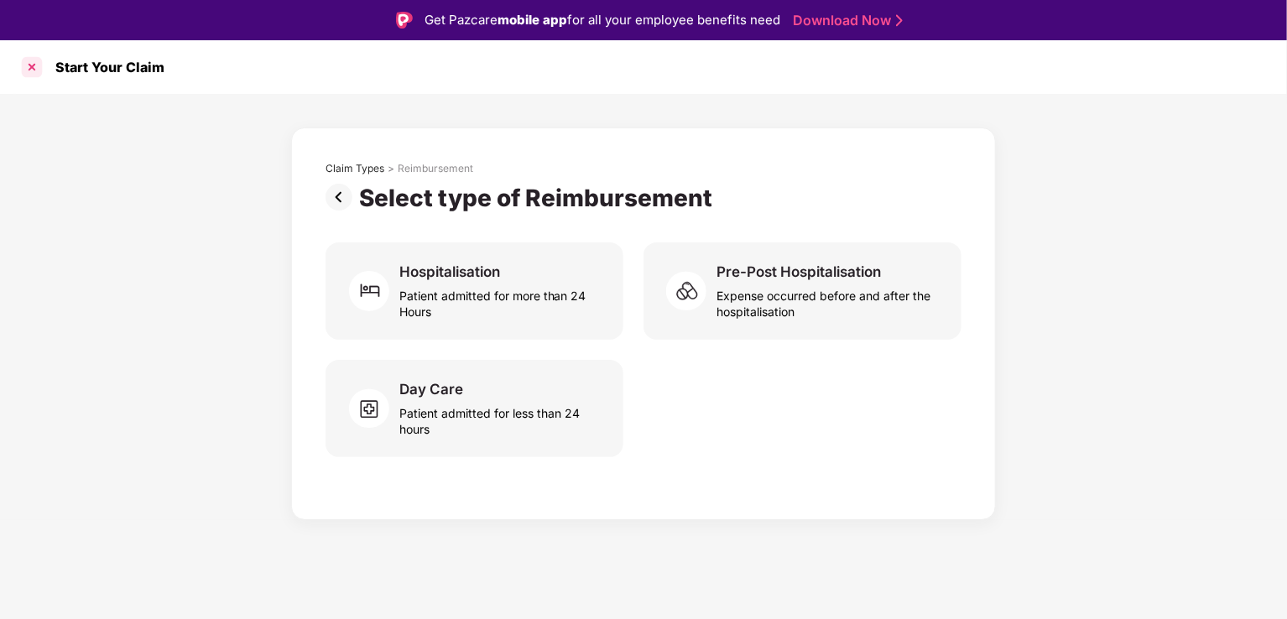
click at [29, 59] on div at bounding box center [31, 67] width 27 height 27
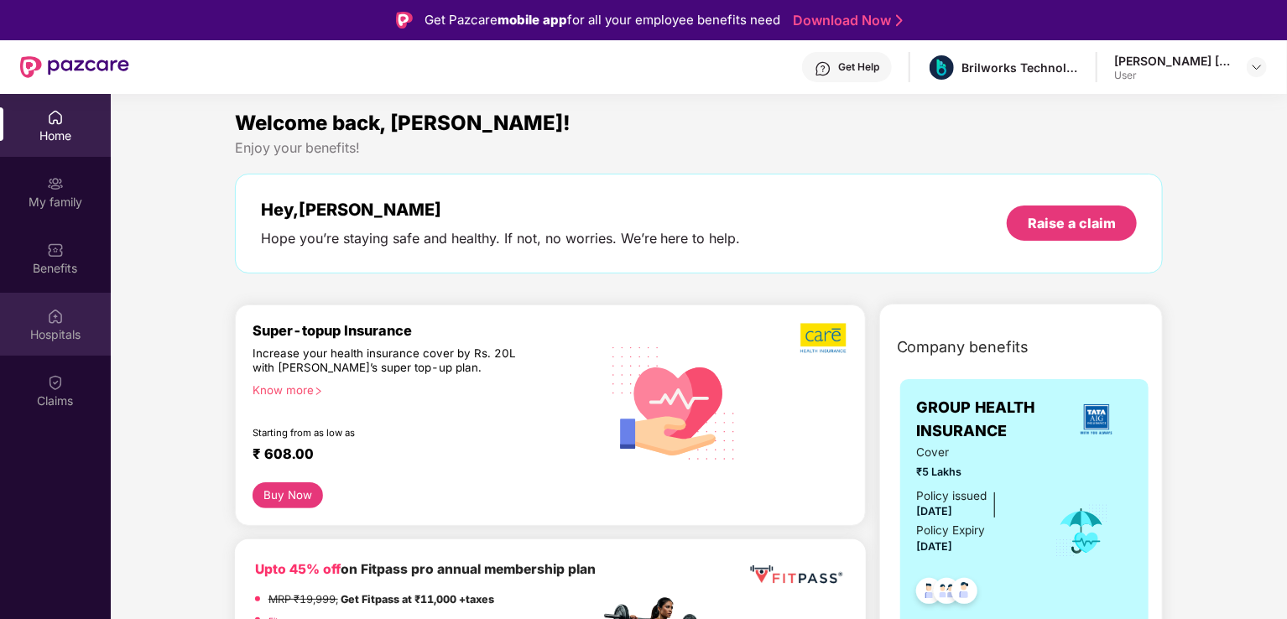
click at [33, 319] on div "Hospitals" at bounding box center [55, 324] width 111 height 63
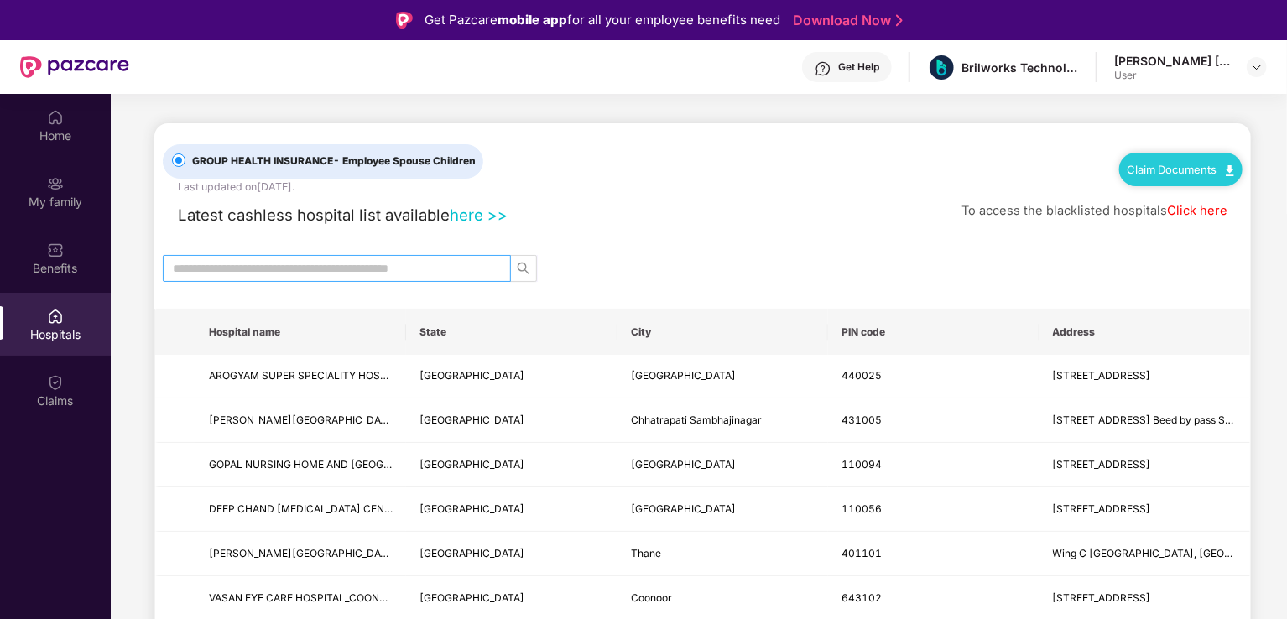
click at [243, 263] on input "text" at bounding box center [330, 268] width 315 height 18
click at [695, 175] on div "GROUP HEALTH INSURANCE - Employee Spouse Children Last updated on [DATE] . Clai…" at bounding box center [703, 158] width 1080 height 71
click at [54, 252] on img at bounding box center [55, 250] width 17 height 17
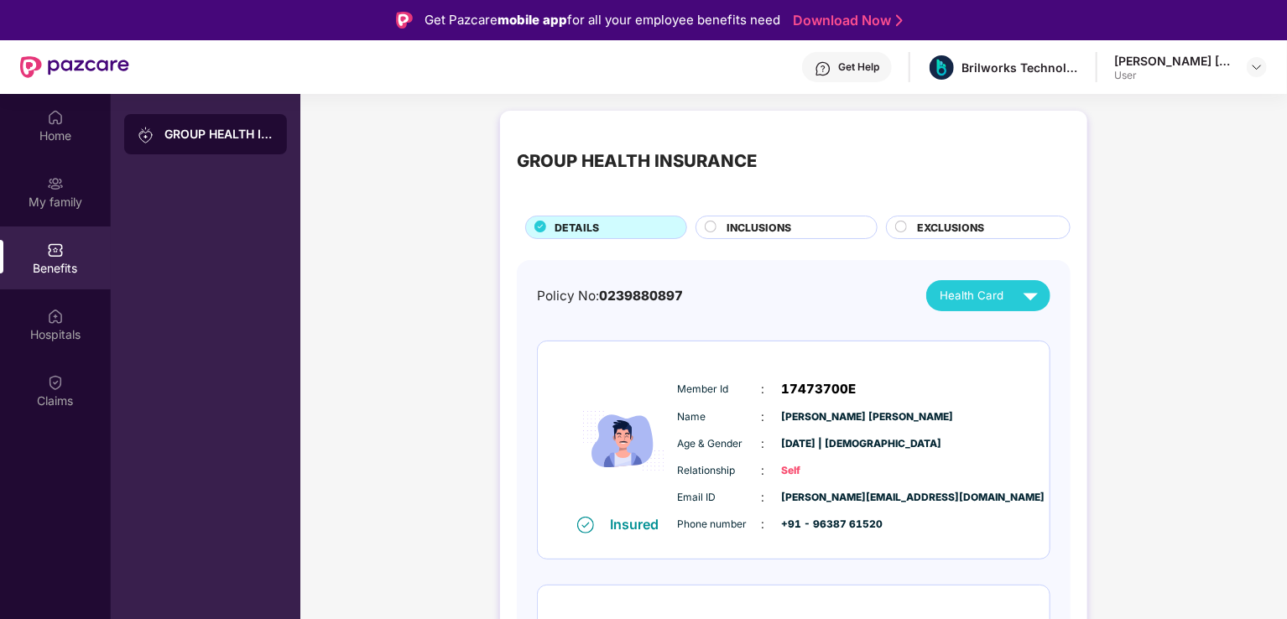
click at [1034, 302] on img at bounding box center [1030, 295] width 29 height 29
click at [1161, 395] on div "GROUP HEALTH INSURANCE DETAILS INCLUSIONS EXCLUSIONS Policy No: 0239880897 Heal…" at bounding box center [793, 626] width 987 height 1049
drag, startPoint x: 787, startPoint y: 497, endPoint x: 918, endPoint y: 497, distance: 130.9
click at [918, 497] on div "Email ID : [PERSON_NAME][EMAIL_ADDRESS][DOMAIN_NAME]" at bounding box center [844, 497] width 333 height 18
drag, startPoint x: 809, startPoint y: 522, endPoint x: 964, endPoint y: 530, distance: 155.4
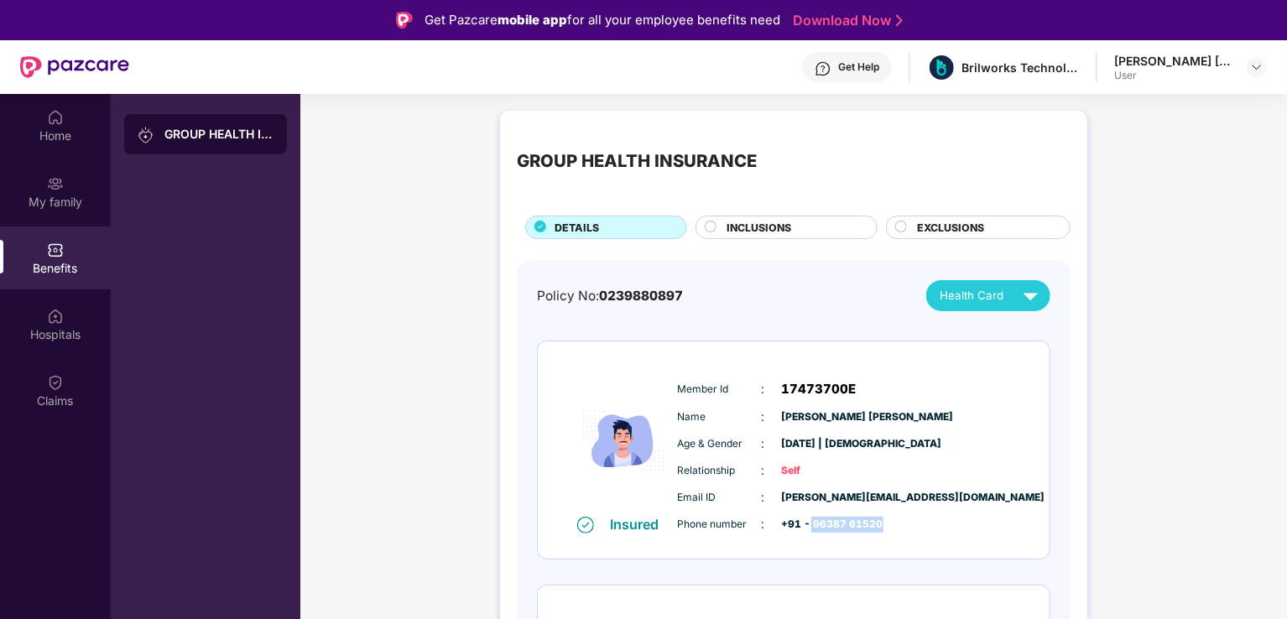
click at [964, 530] on div "Phone number : +91 - 96387 61520" at bounding box center [844, 524] width 333 height 18
click at [965, 524] on div "Phone number : +91 - 96387 61520" at bounding box center [844, 524] width 333 height 18
drag, startPoint x: 781, startPoint y: 414, endPoint x: 943, endPoint y: 417, distance: 162.0
click at [943, 417] on div "Name : [PERSON_NAME] [PERSON_NAME]" at bounding box center [844, 417] width 333 height 18
click at [789, 421] on span "[PERSON_NAME] [PERSON_NAME]" at bounding box center [824, 417] width 84 height 16
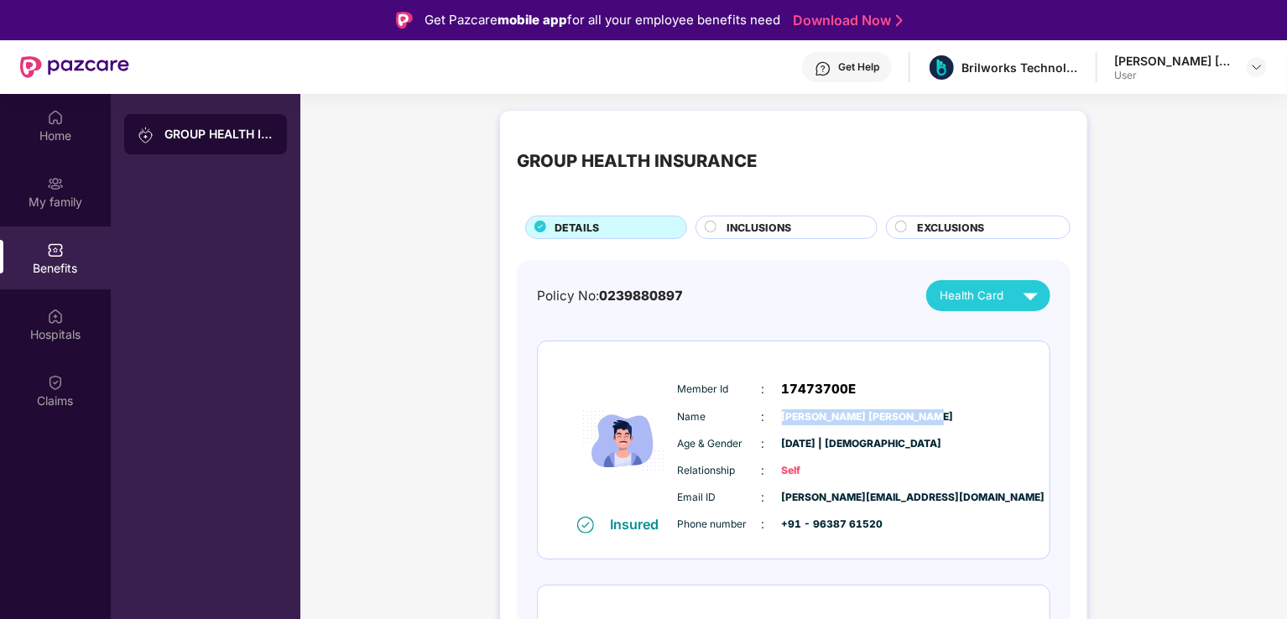
drag, startPoint x: 783, startPoint y: 416, endPoint x: 979, endPoint y: 419, distance: 196.3
click at [979, 419] on div "Name : [PERSON_NAME] [PERSON_NAME]" at bounding box center [844, 417] width 333 height 18
click at [946, 431] on div "Member Id : 17473700E Name : [PERSON_NAME] [PERSON_NAME] Age & Gender : [DATE] …" at bounding box center [844, 456] width 341 height 171
click at [774, 408] on div "Name : [PERSON_NAME] [PERSON_NAME]" at bounding box center [844, 417] width 333 height 18
click at [790, 414] on span "[PERSON_NAME] [PERSON_NAME]" at bounding box center [824, 417] width 84 height 16
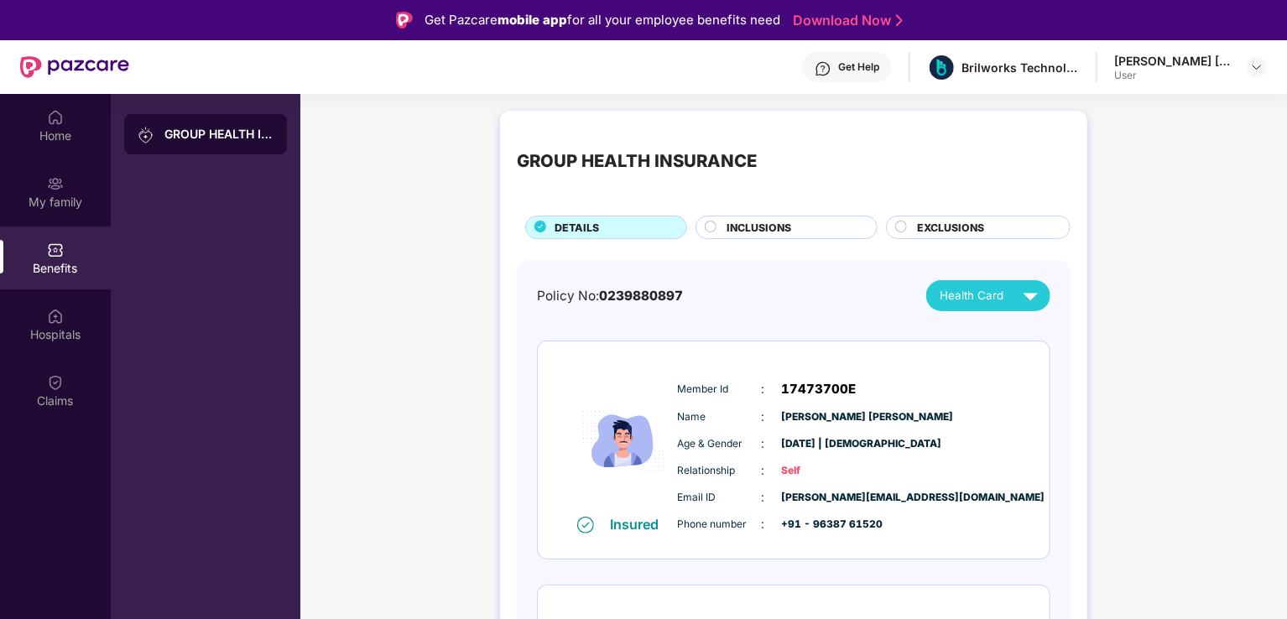
click at [866, 417] on span "[PERSON_NAME] [PERSON_NAME]" at bounding box center [824, 417] width 84 height 16
click at [718, 224] on div "INCLUSIONS" at bounding box center [793, 229] width 150 height 18
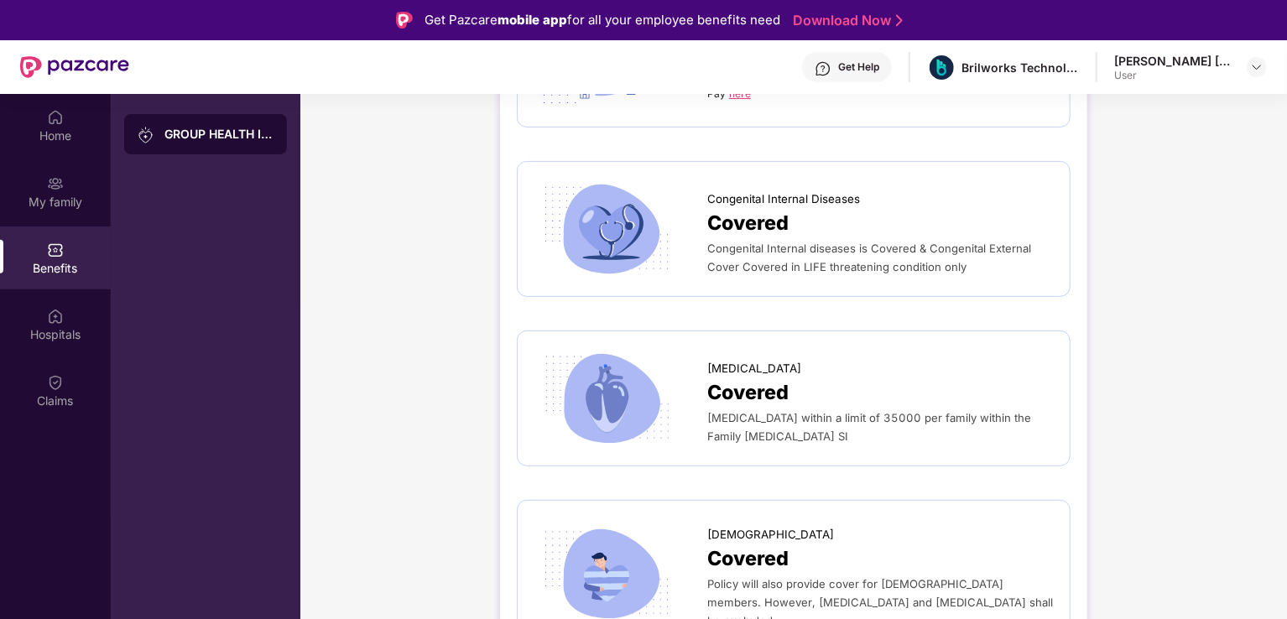
scroll to position [94, 0]
